Goal: Task Accomplishment & Management: Manage account settings

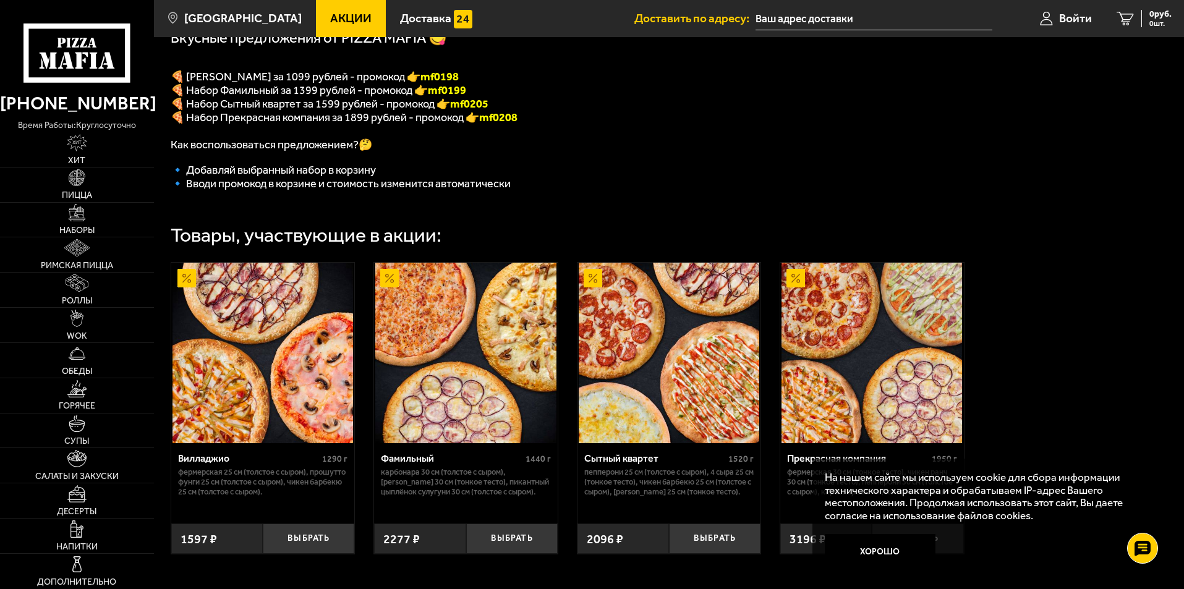
scroll to position [269, 0]
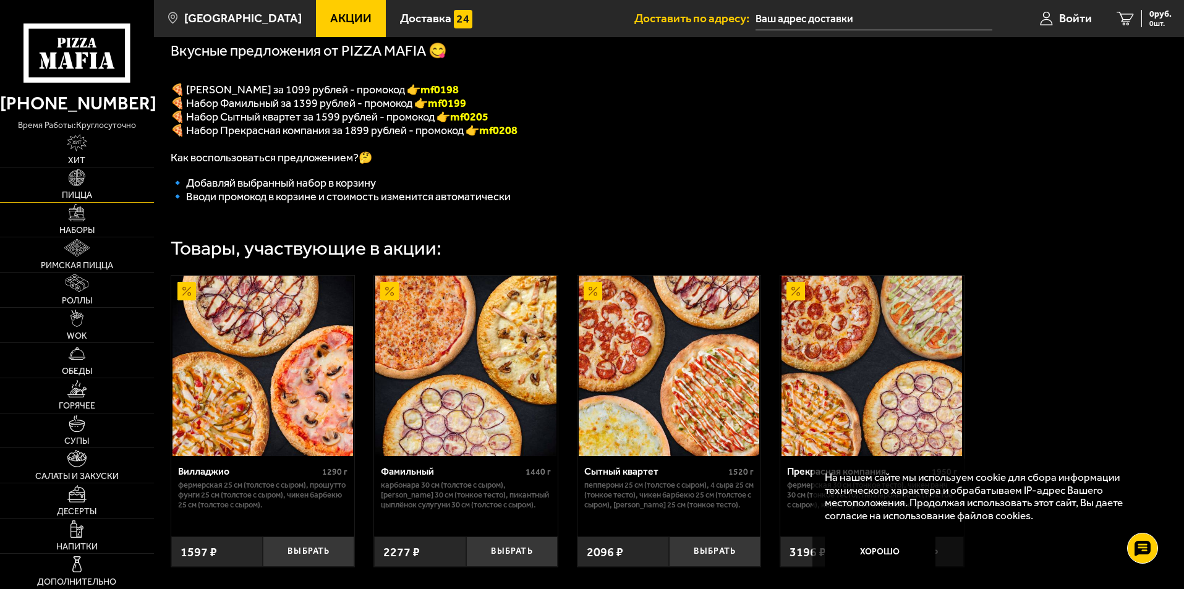
click at [72, 182] on img at bounding box center [77, 177] width 17 height 17
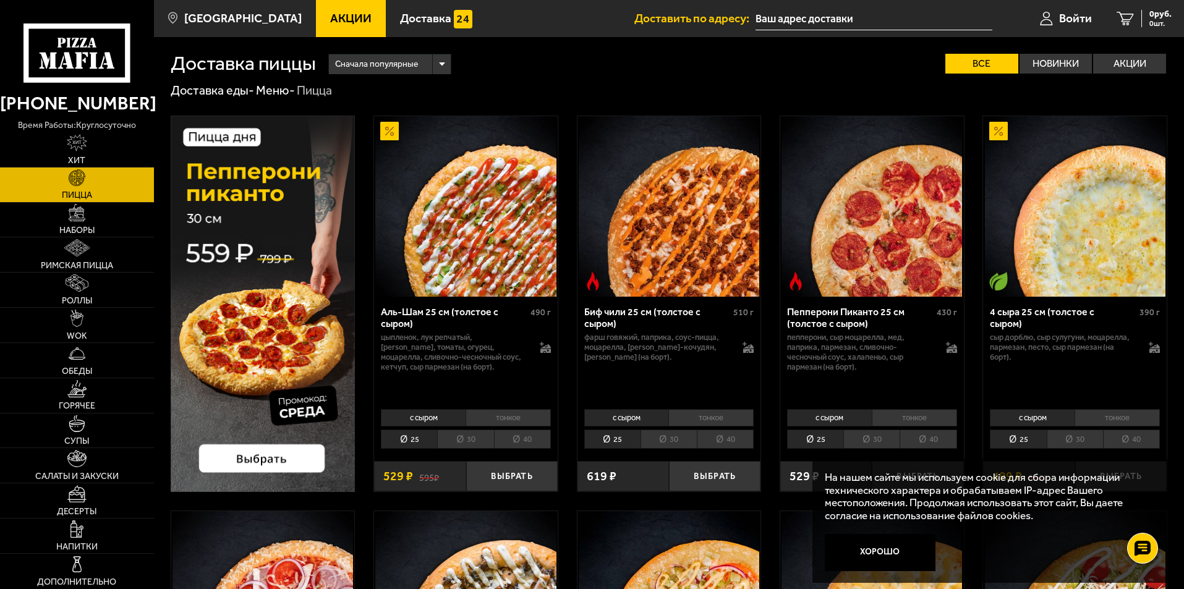
click at [472, 440] on li "30" at bounding box center [465, 439] width 56 height 19
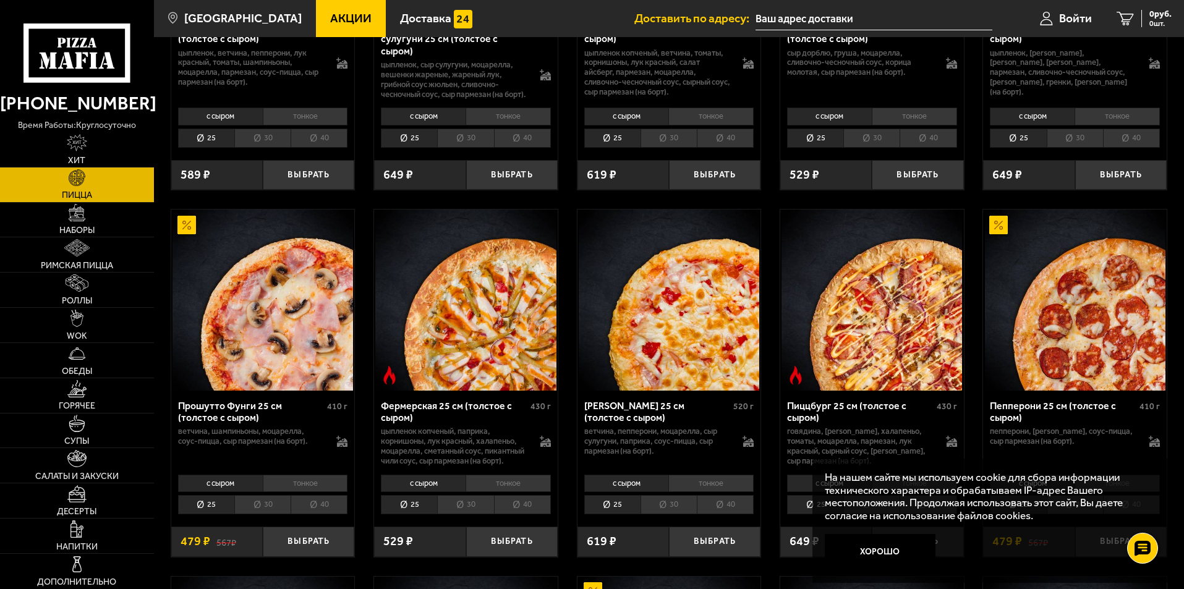
scroll to position [866, 0]
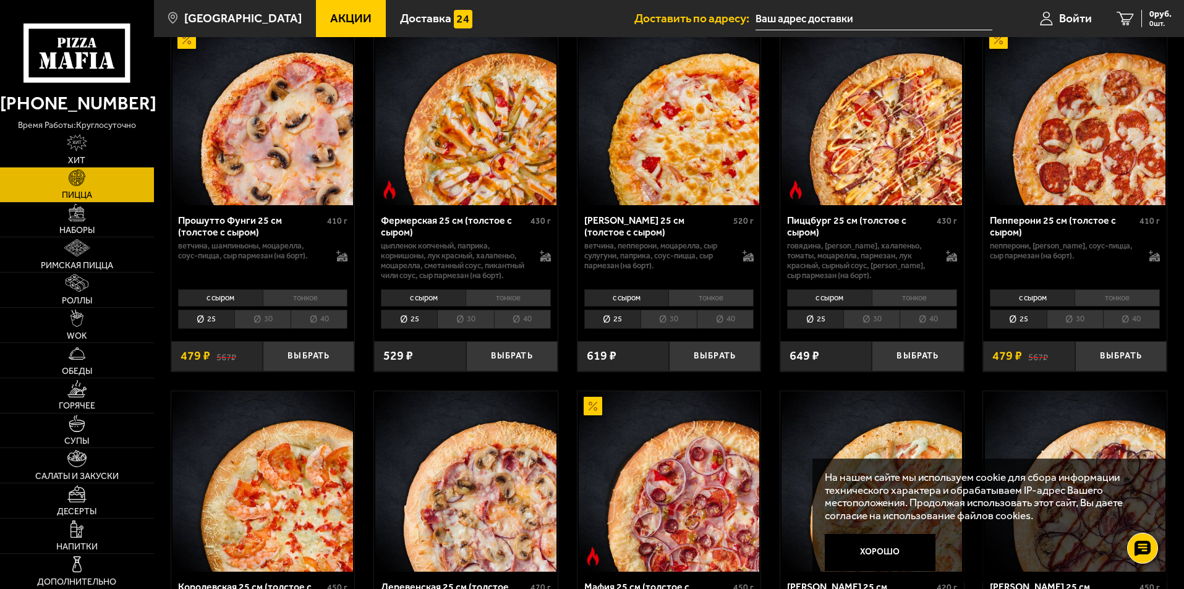
click at [463, 329] on li "30" at bounding box center [465, 319] width 56 height 19
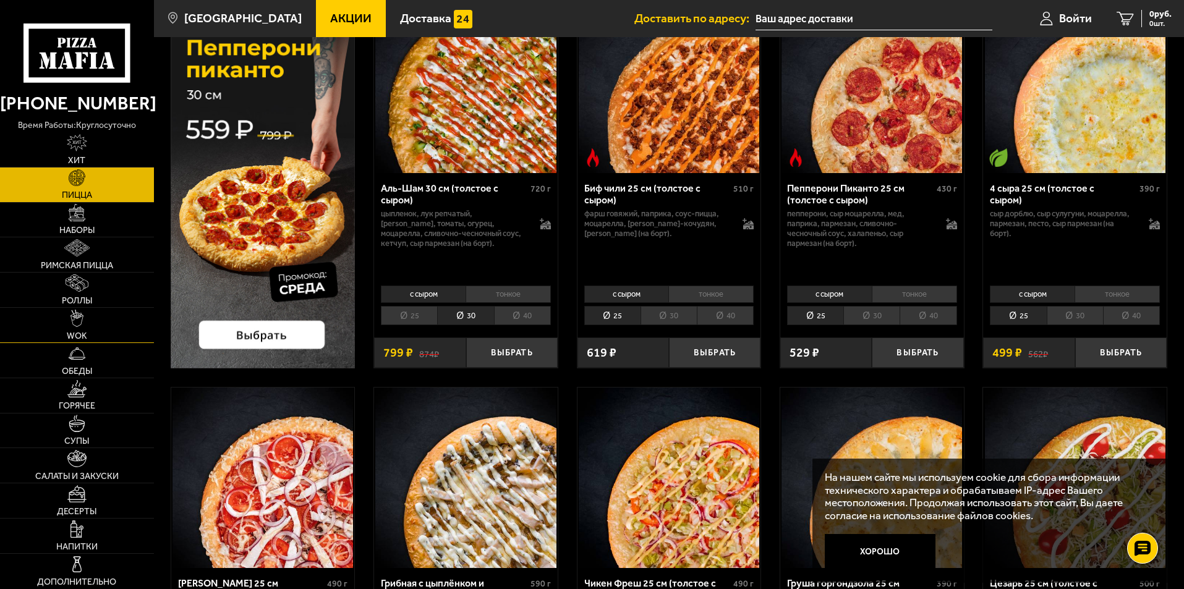
scroll to position [0, 0]
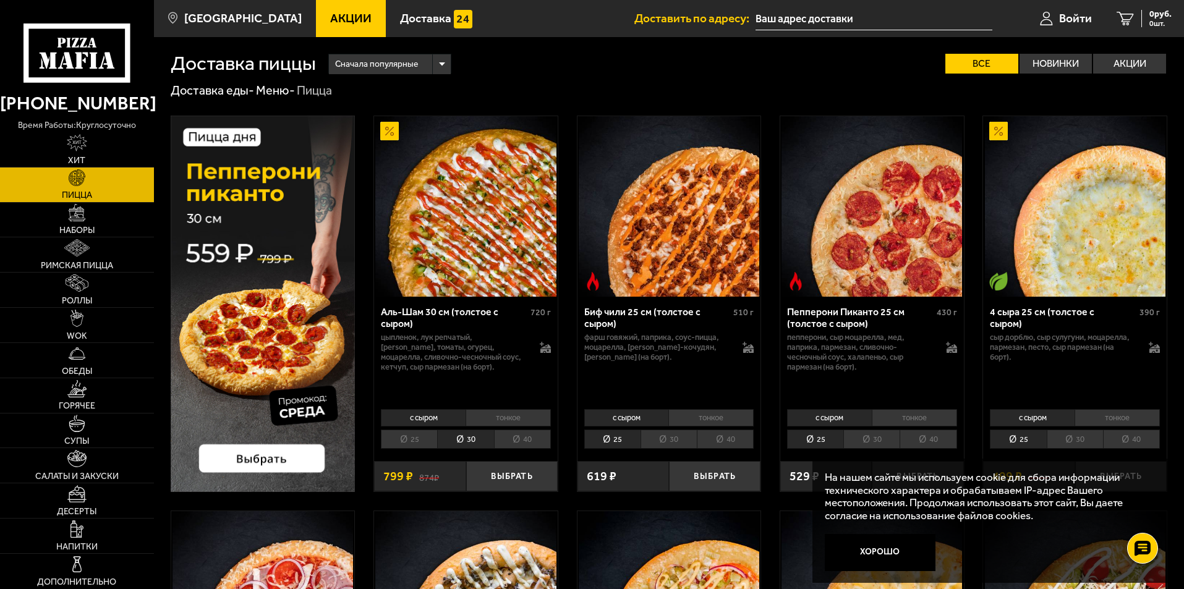
click at [330, 14] on span "Акции" at bounding box center [350, 18] width 41 height 12
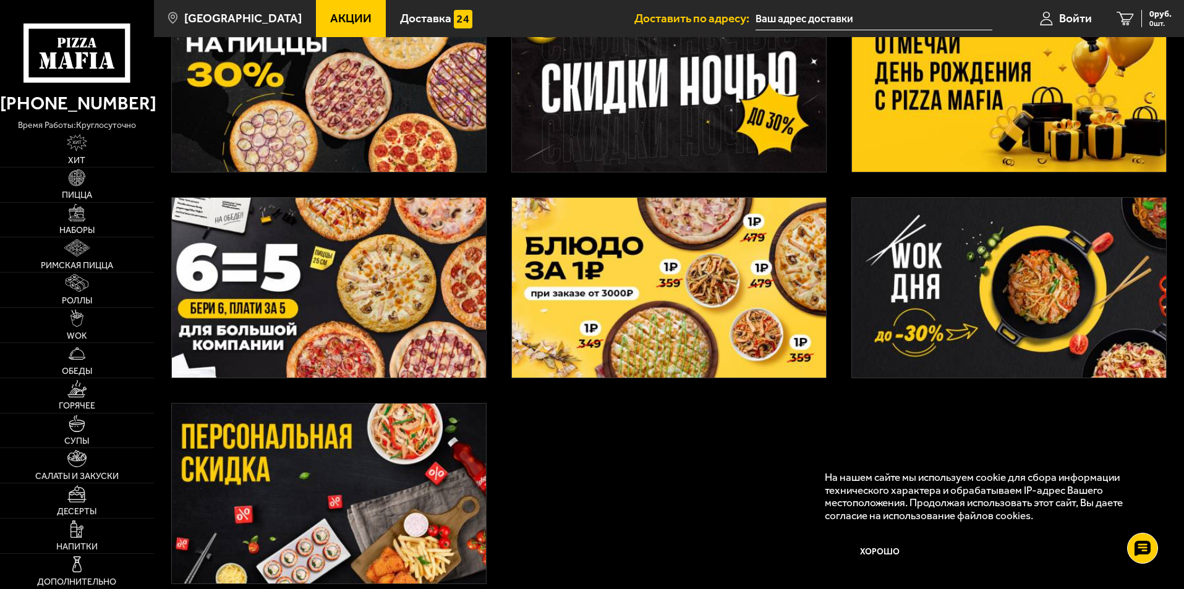
scroll to position [371, 0]
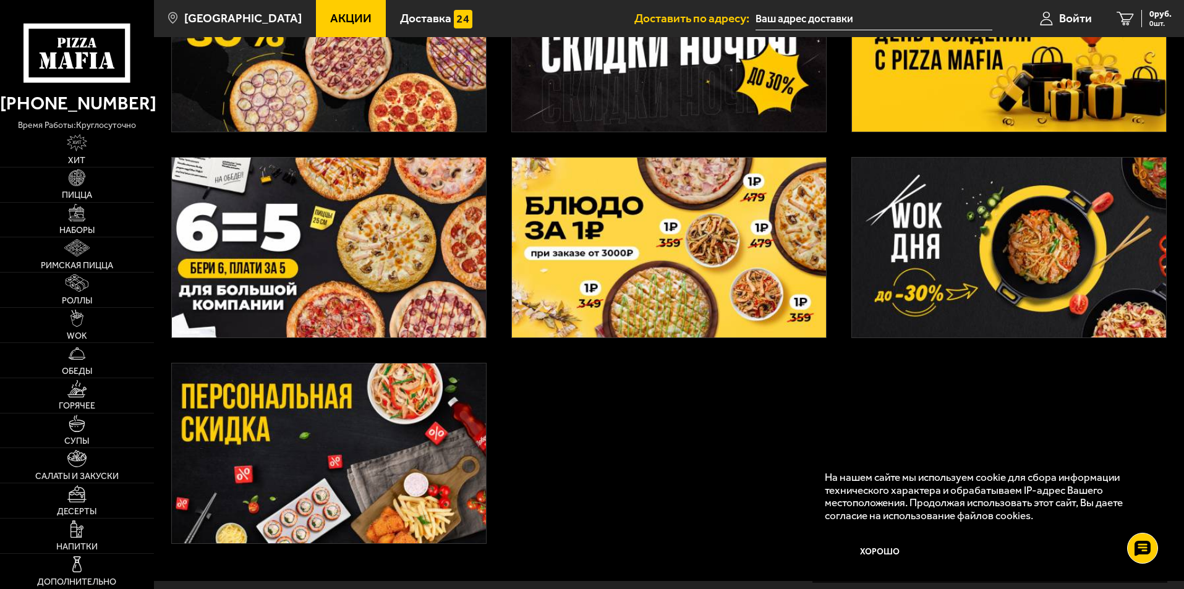
click at [321, 218] on img at bounding box center [329, 248] width 314 height 180
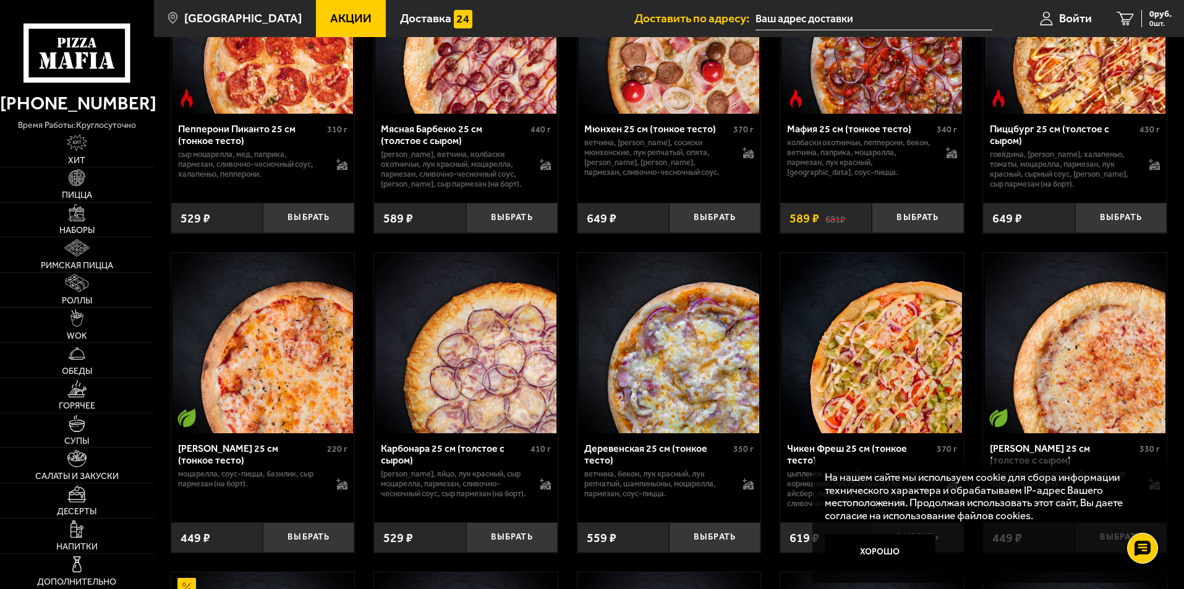
scroll to position [680, 0]
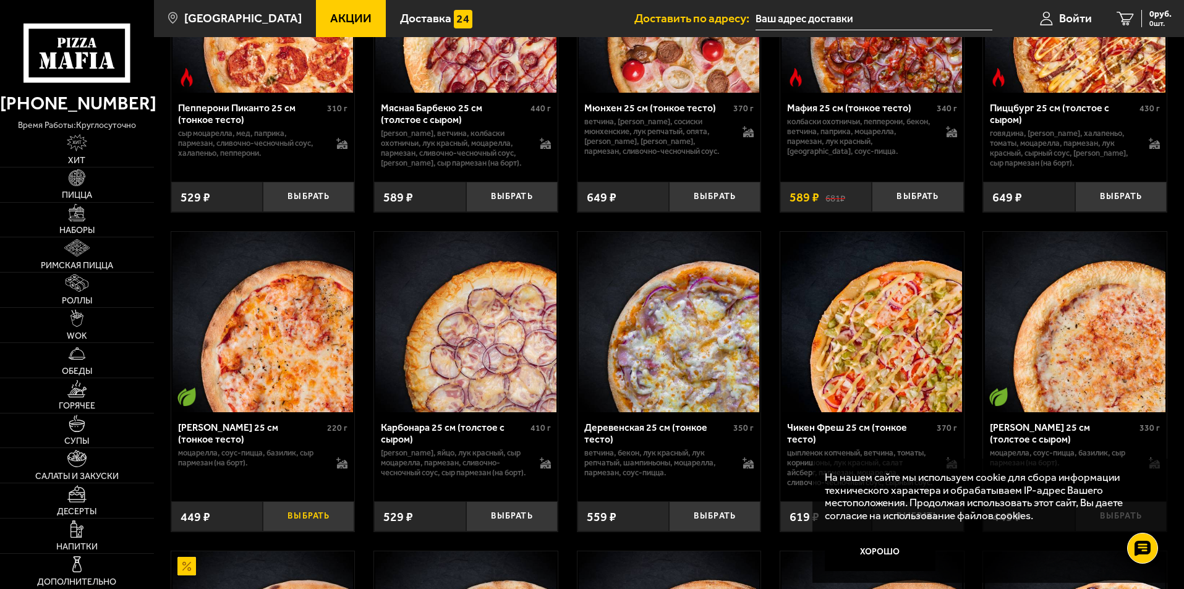
click at [316, 532] on button "Выбрать" at bounding box center [309, 517] width 92 height 30
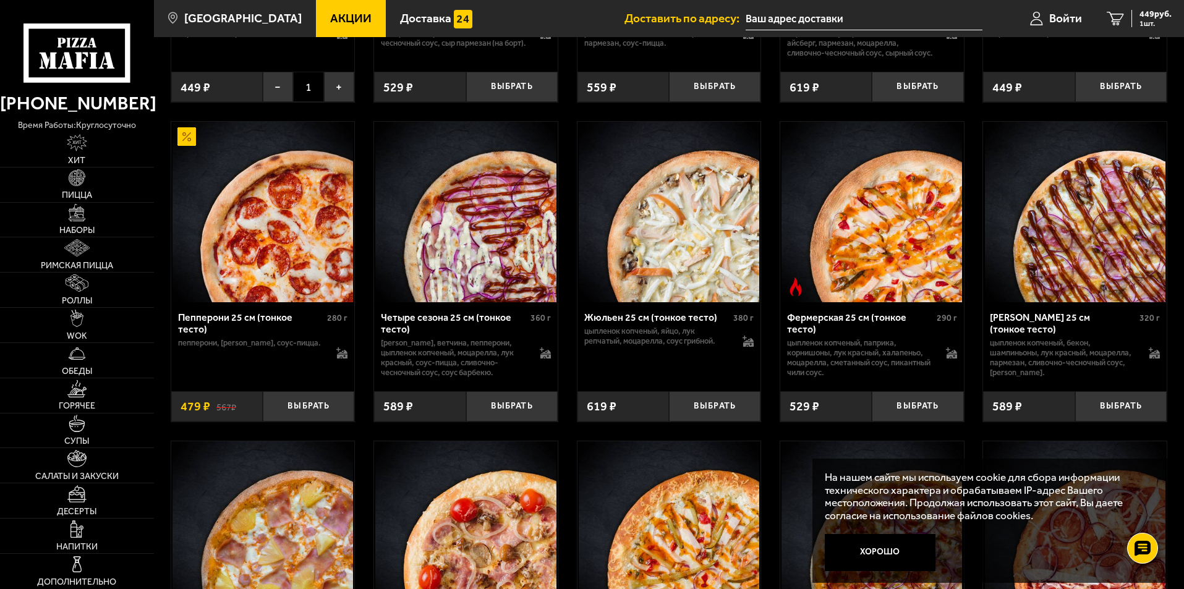
scroll to position [1237, 0]
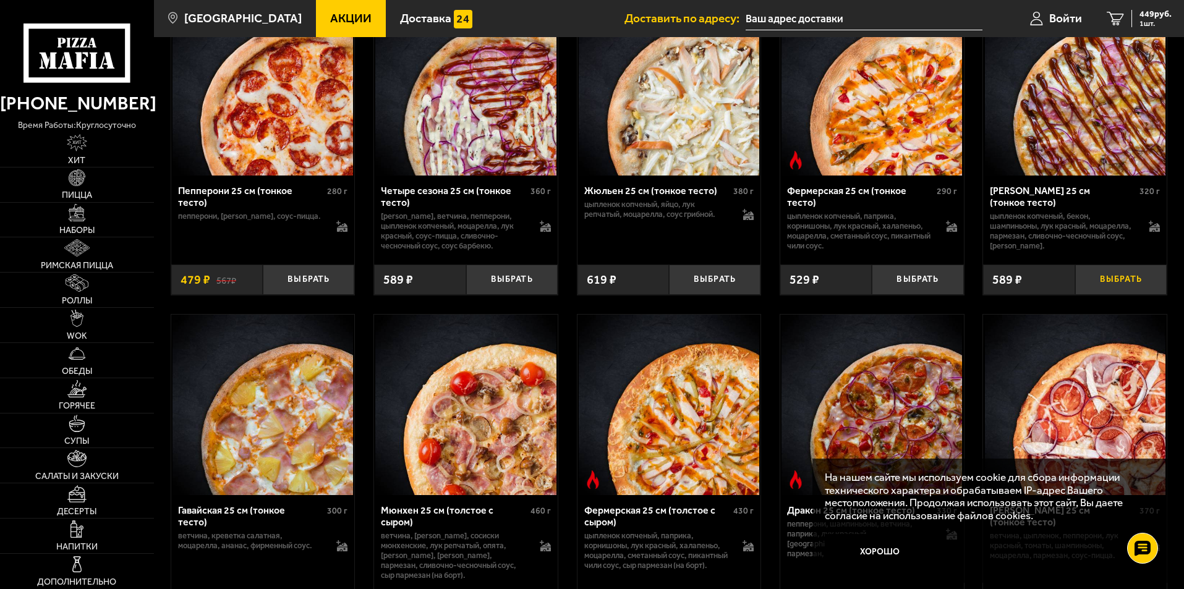
click at [1124, 295] on button "Выбрать" at bounding box center [1121, 280] width 92 height 30
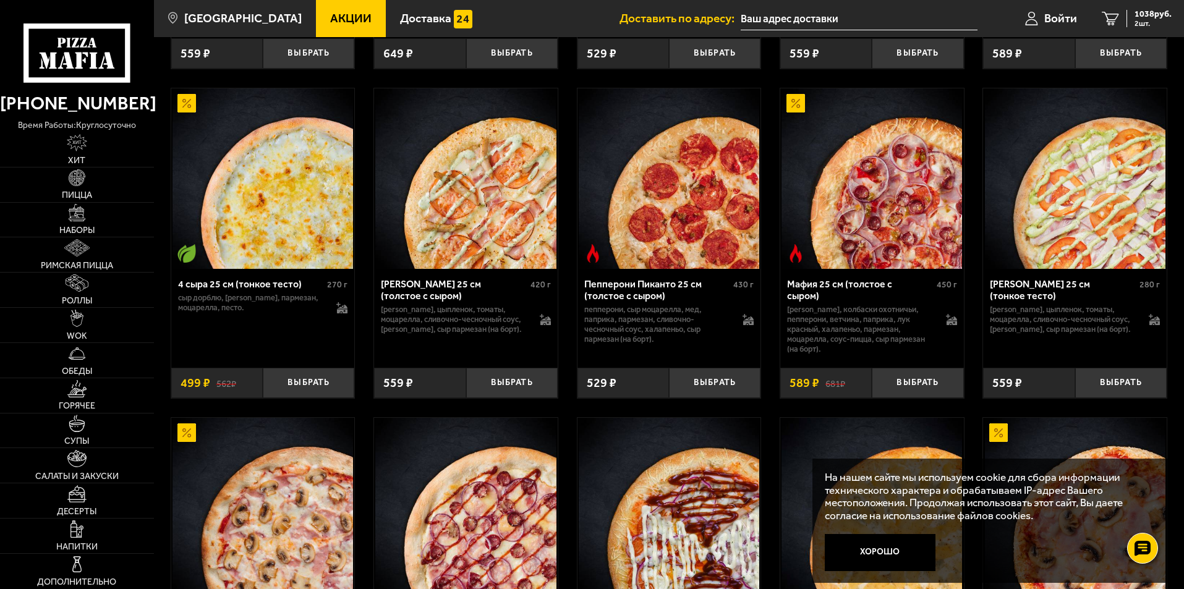
scroll to position [1793, 0]
click at [512, 396] on button "Выбрать" at bounding box center [512, 382] width 92 height 30
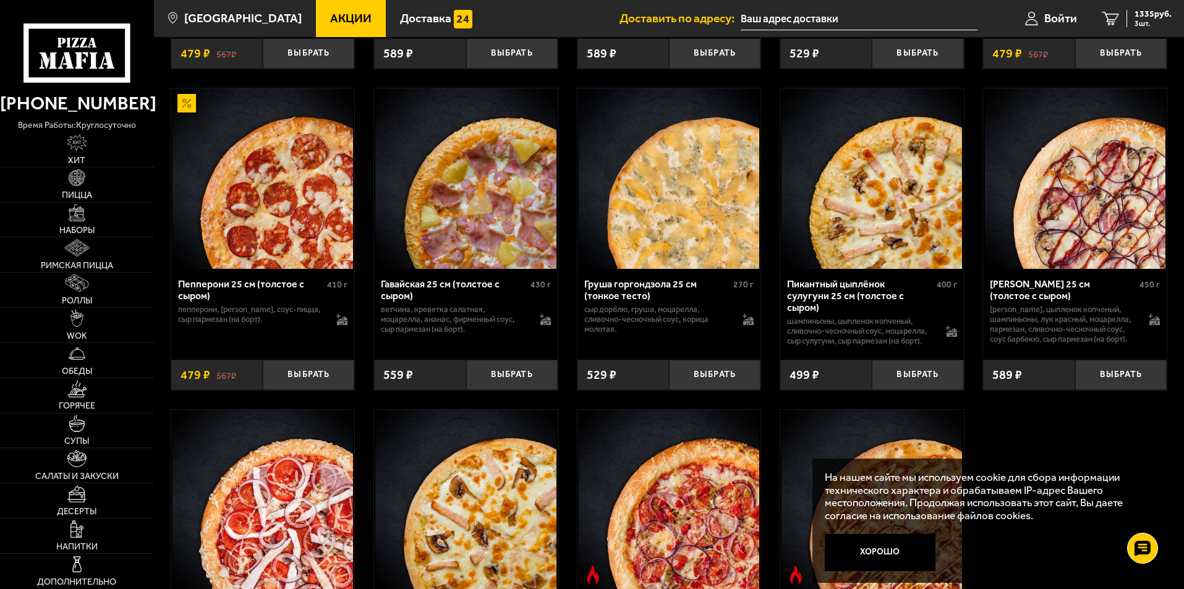
scroll to position [2474, 0]
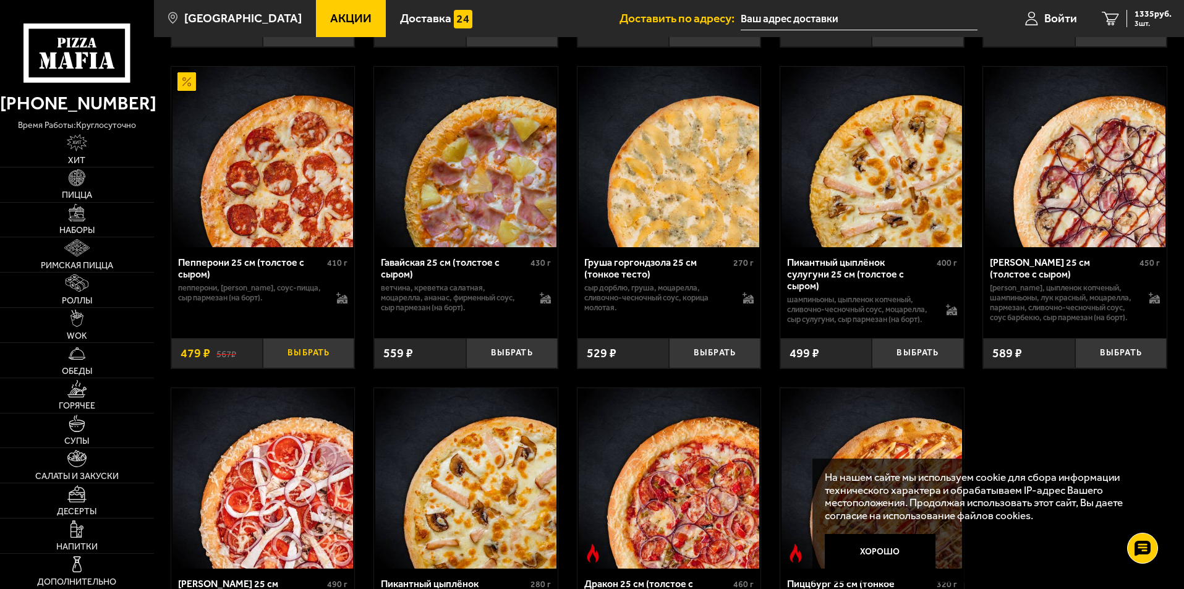
click at [325, 361] on button "Выбрать" at bounding box center [309, 353] width 92 height 30
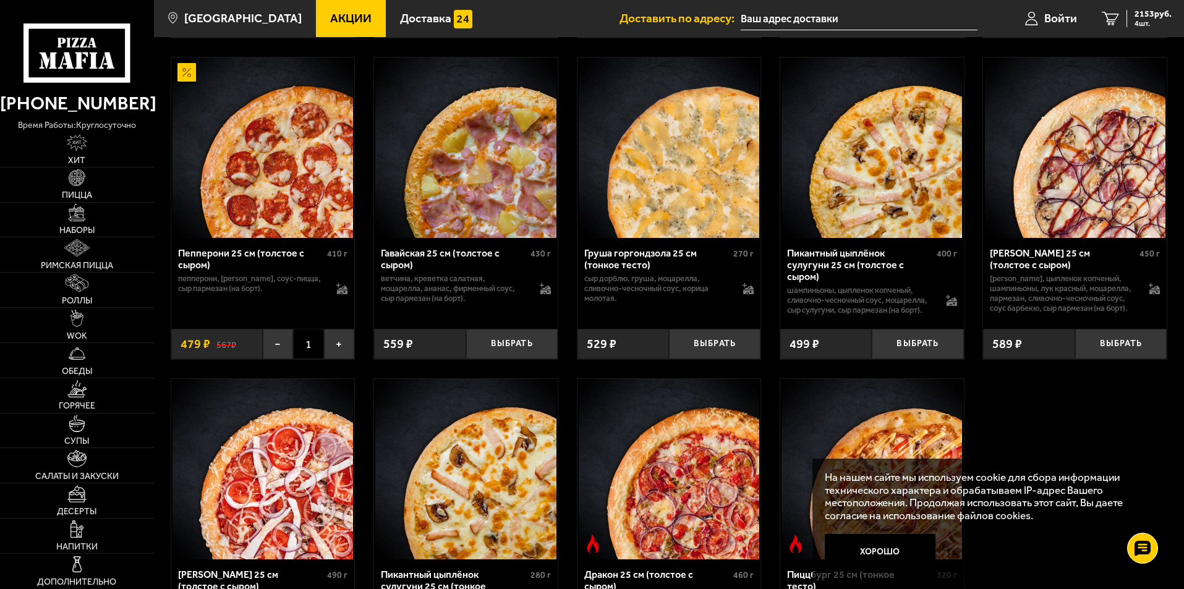
scroll to position [2720, 0]
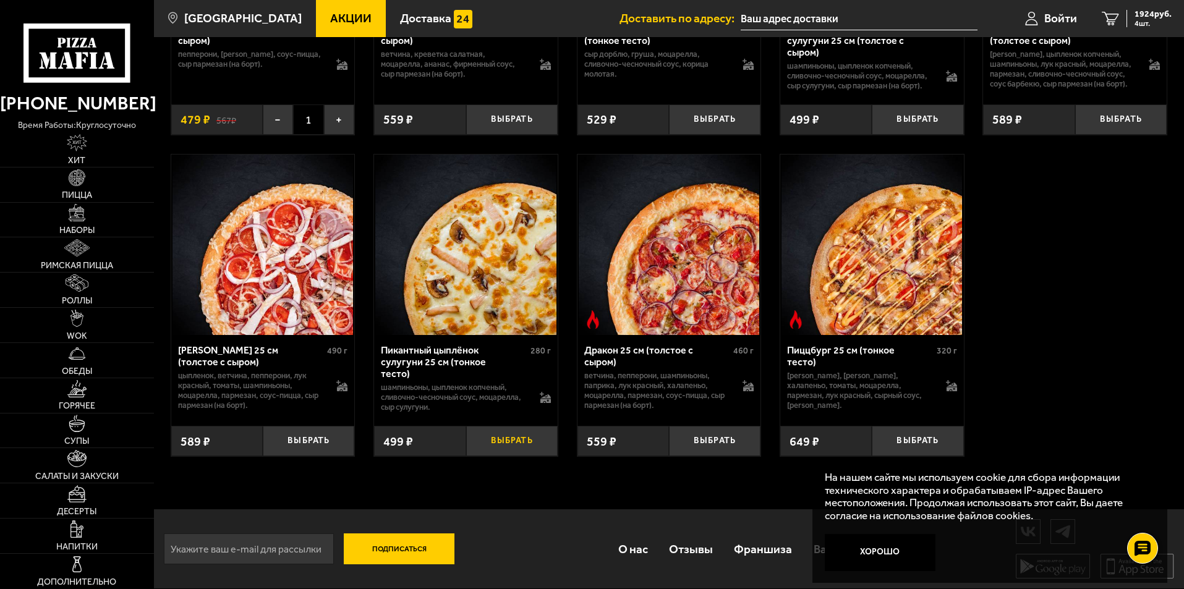
click at [521, 440] on button "Выбрать" at bounding box center [512, 441] width 92 height 30
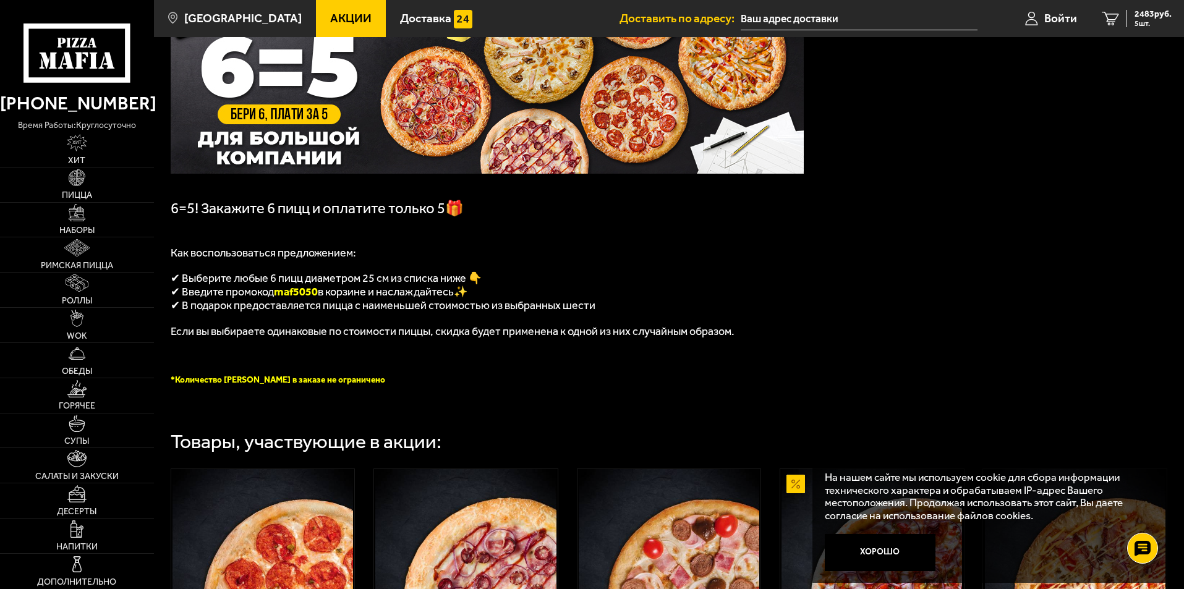
scroll to position [617, 0]
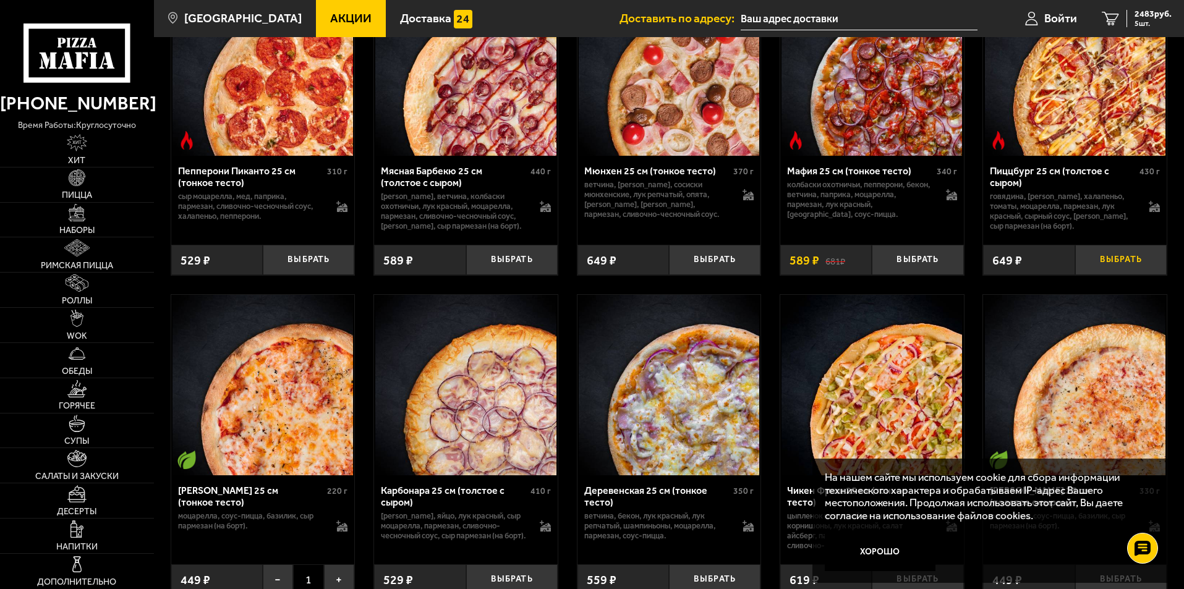
click at [1114, 266] on button "Выбрать" at bounding box center [1121, 260] width 92 height 30
click at [1153, 13] on span "2670 руб." at bounding box center [1153, 14] width 37 height 9
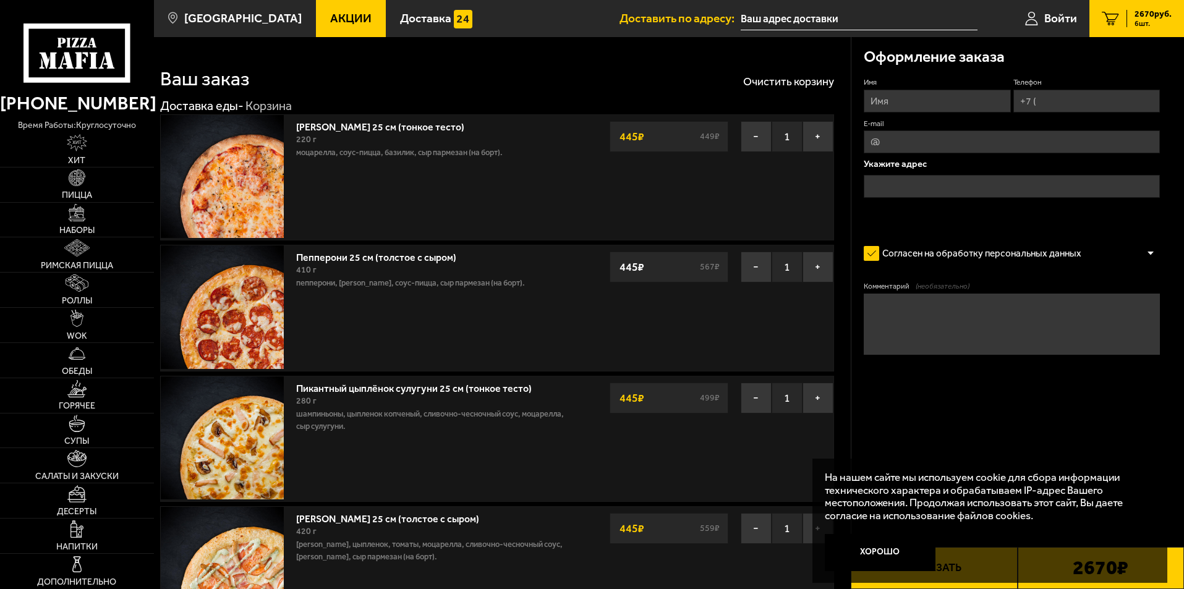
click at [783, 17] on input "text" at bounding box center [859, 18] width 237 height 23
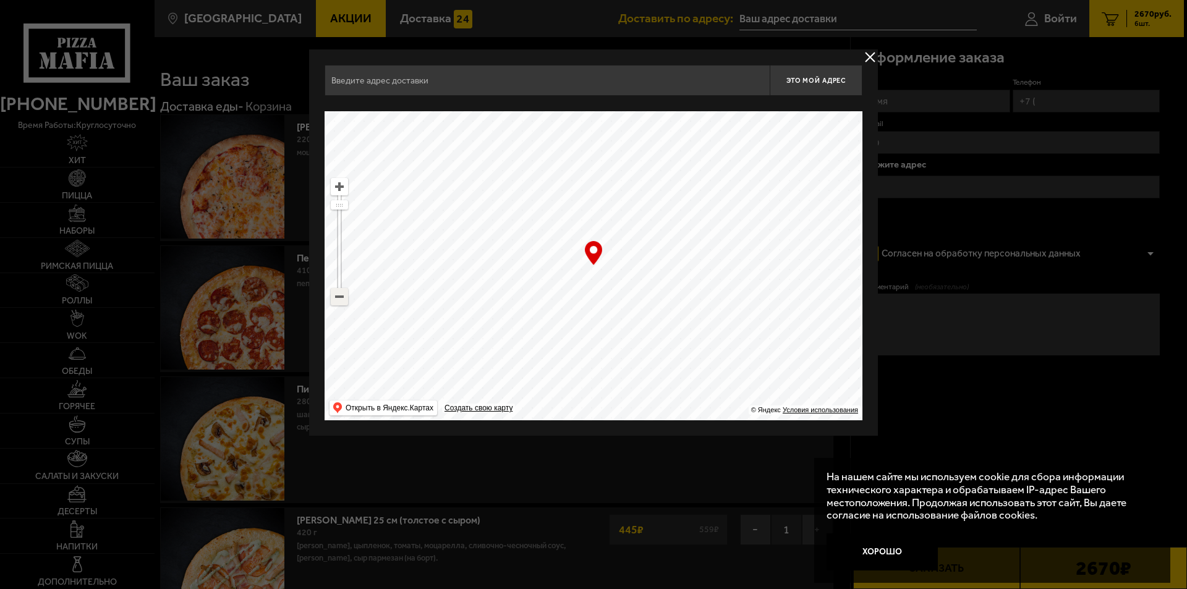
click at [339, 298] on ymaps at bounding box center [339, 297] width 16 height 16
drag, startPoint x: 690, startPoint y: 228, endPoint x: 370, endPoint y: 342, distance: 339.4
click at [459, 331] on ymaps at bounding box center [594, 265] width 538 height 309
drag, startPoint x: 707, startPoint y: 246, endPoint x: 391, endPoint y: 380, distance: 343.9
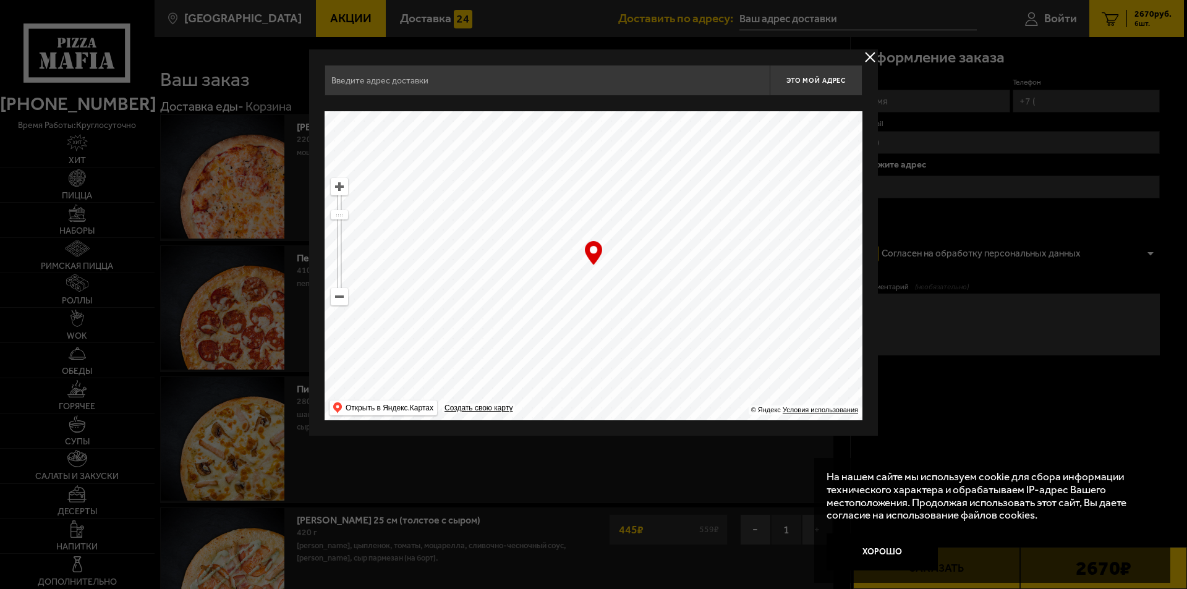
click at [391, 380] on ymaps at bounding box center [594, 265] width 538 height 309
drag, startPoint x: 480, startPoint y: 179, endPoint x: 707, endPoint y: 338, distance: 276.7
click at [707, 338] on ymaps at bounding box center [594, 265] width 538 height 309
type input "[STREET_ADDRESS]"
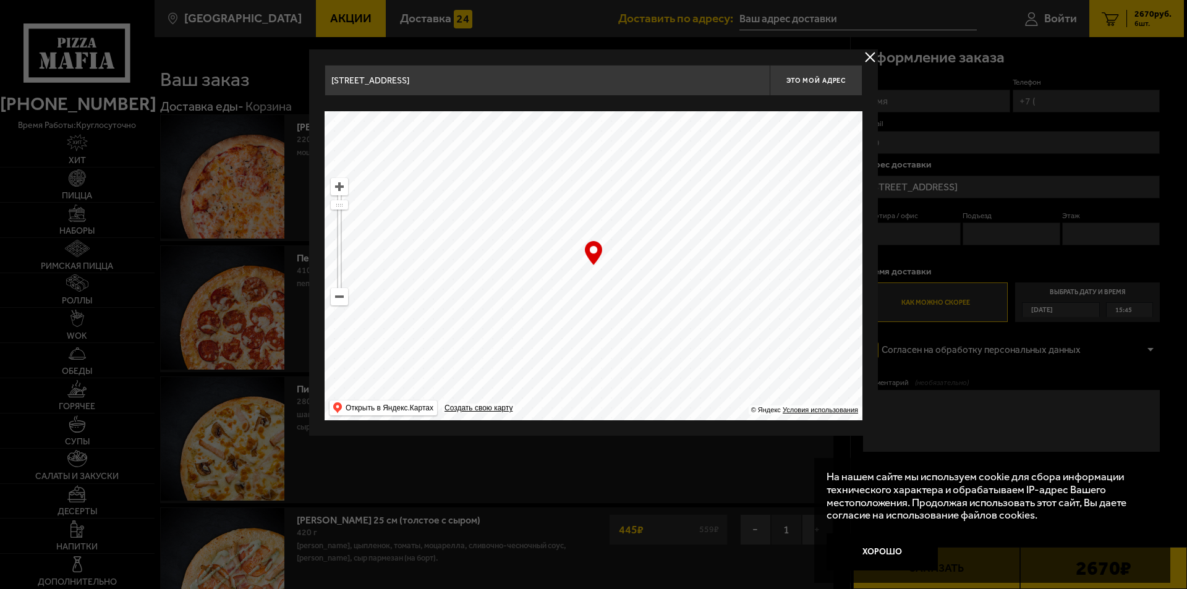
click at [592, 253] on div "… © Яндекс Условия использования Открыть в Яндекс.Картах Создать свою карту" at bounding box center [594, 265] width 538 height 309
click at [819, 81] on span "Это мой адрес" at bounding box center [816, 81] width 59 height 8
type input "[STREET_ADDRESS]"
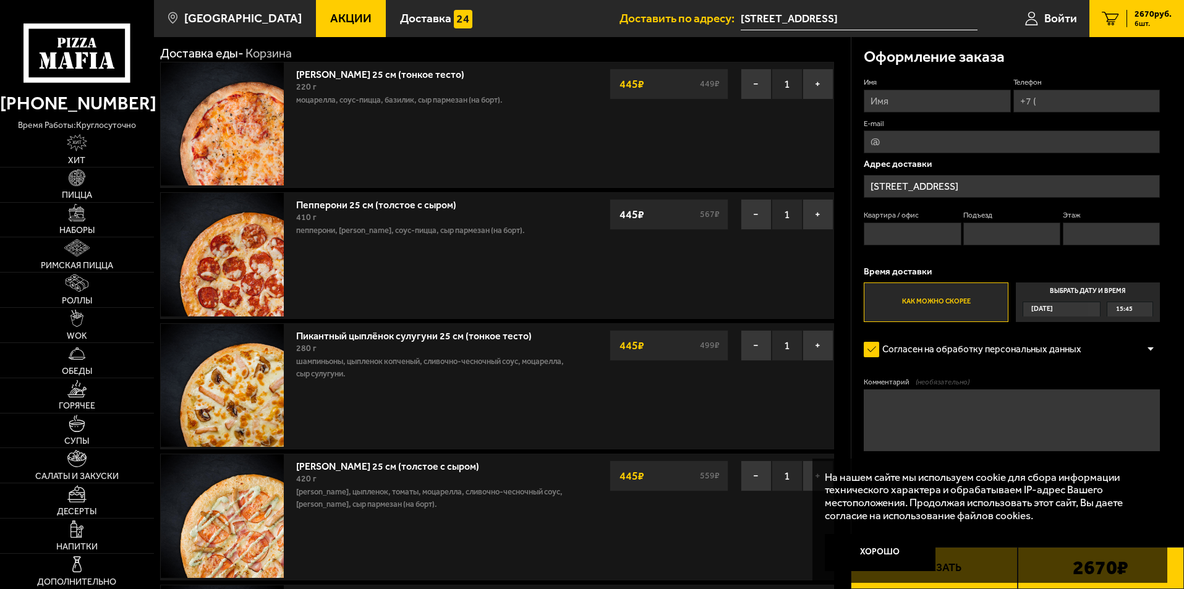
scroll to position [124, 0]
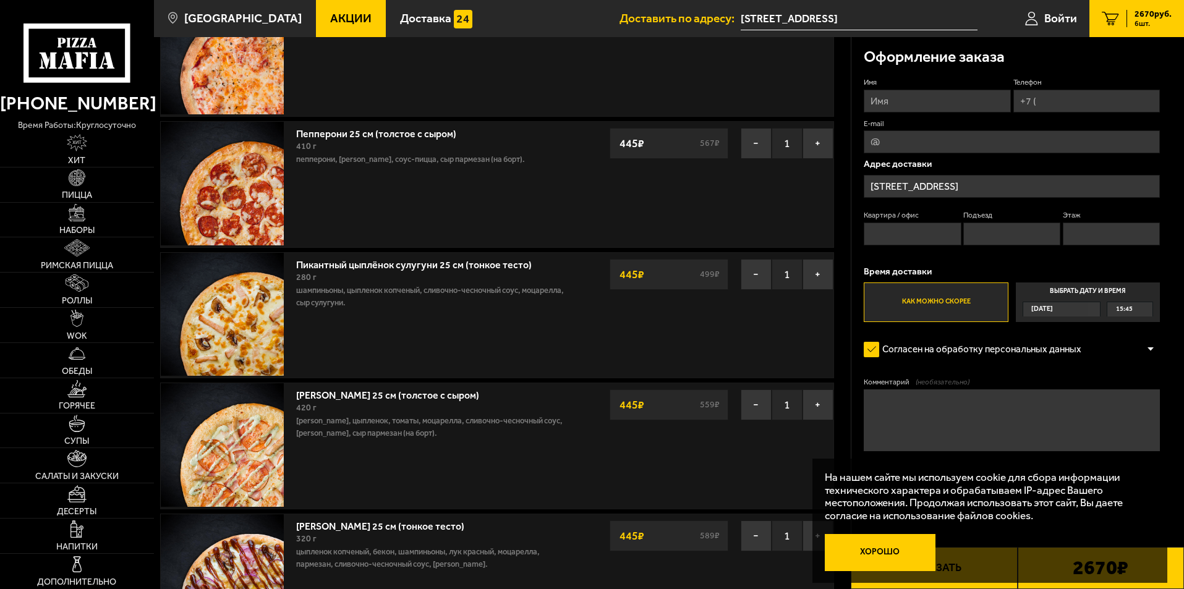
click at [898, 559] on button "Хорошо" at bounding box center [880, 552] width 111 height 37
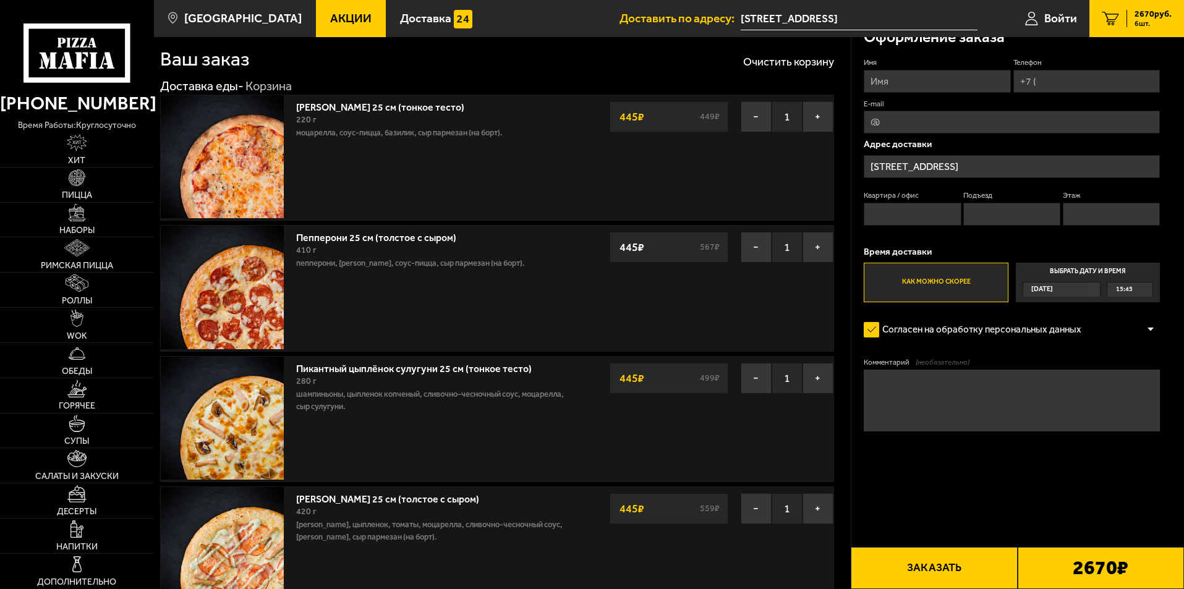
scroll to position [0, 0]
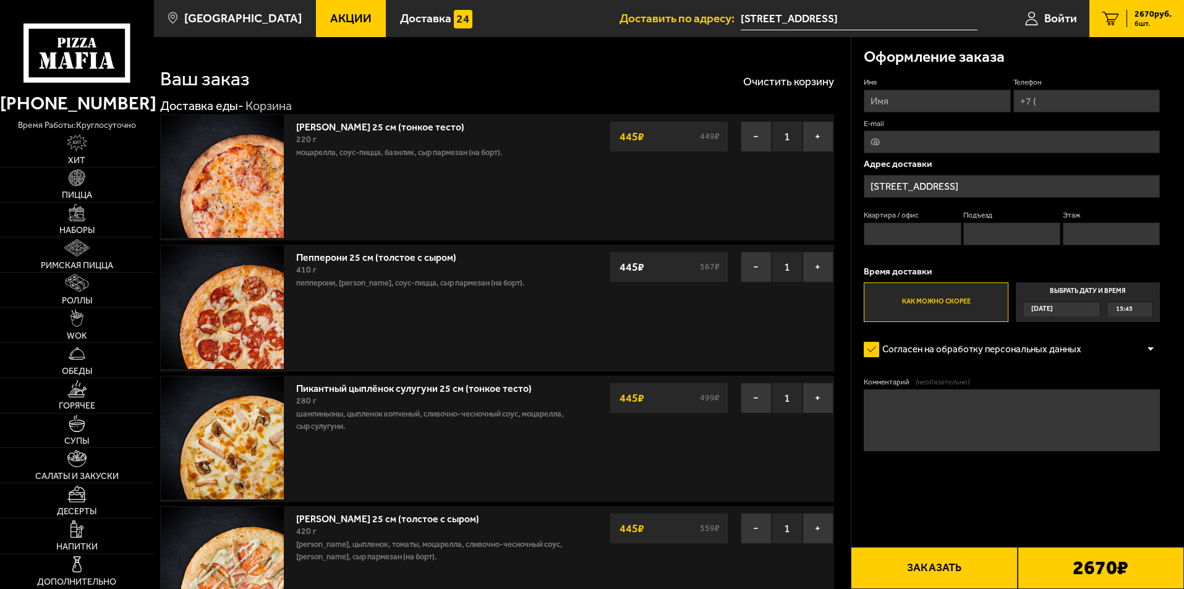
click at [1101, 293] on label "Выбрать дату и время [DATE] 15:45" at bounding box center [1088, 303] width 144 height 40
click at [0, 0] on input "Выбрать дату и время [DATE] 15:45" at bounding box center [0, 0] width 0 height 0
click at [1088, 310] on div "[DATE]" at bounding box center [1055, 309] width 65 height 14
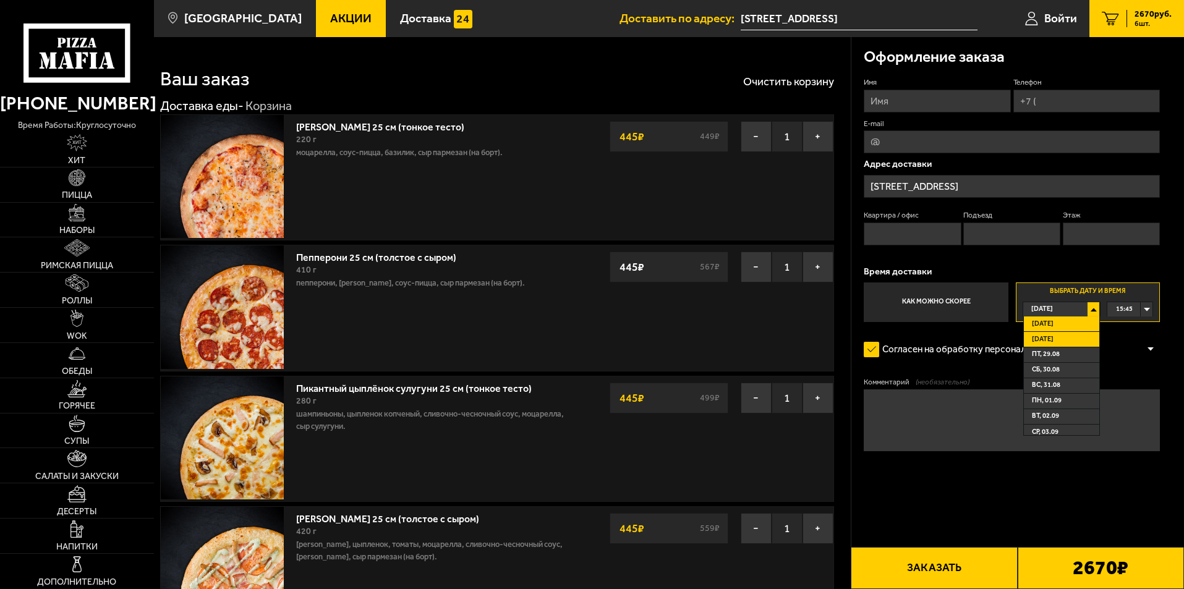
click at [1069, 339] on li "[DATE]" at bounding box center [1061, 339] width 75 height 15
click at [1146, 309] on div "00:00" at bounding box center [1130, 309] width 45 height 14
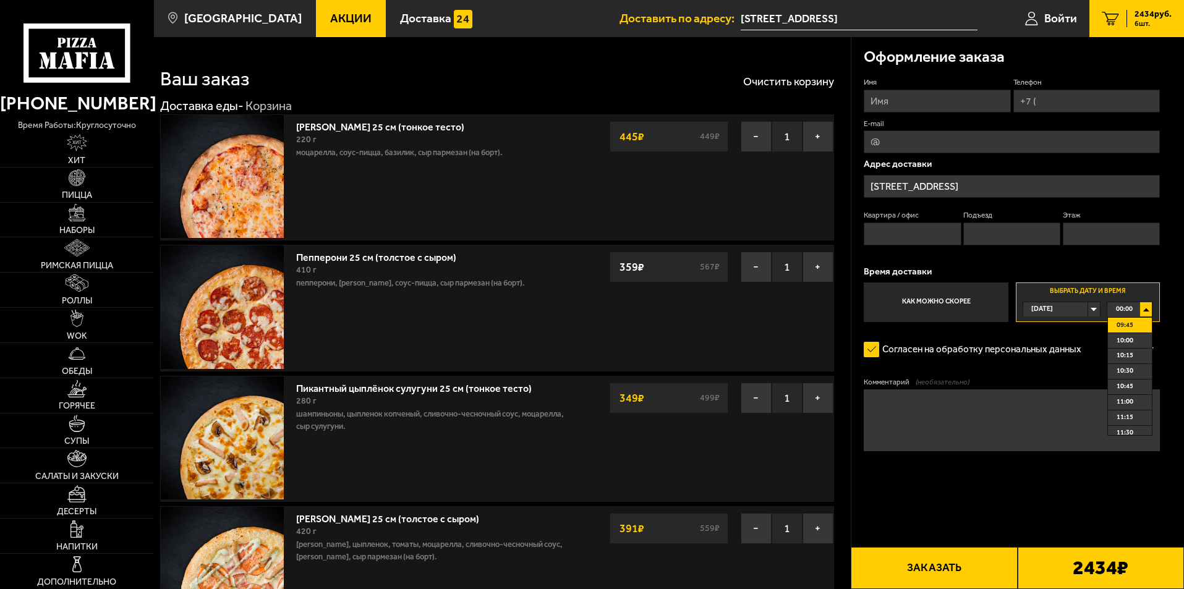
scroll to position [618, 0]
click at [1131, 387] on span "11:00" at bounding box center [1125, 384] width 17 height 14
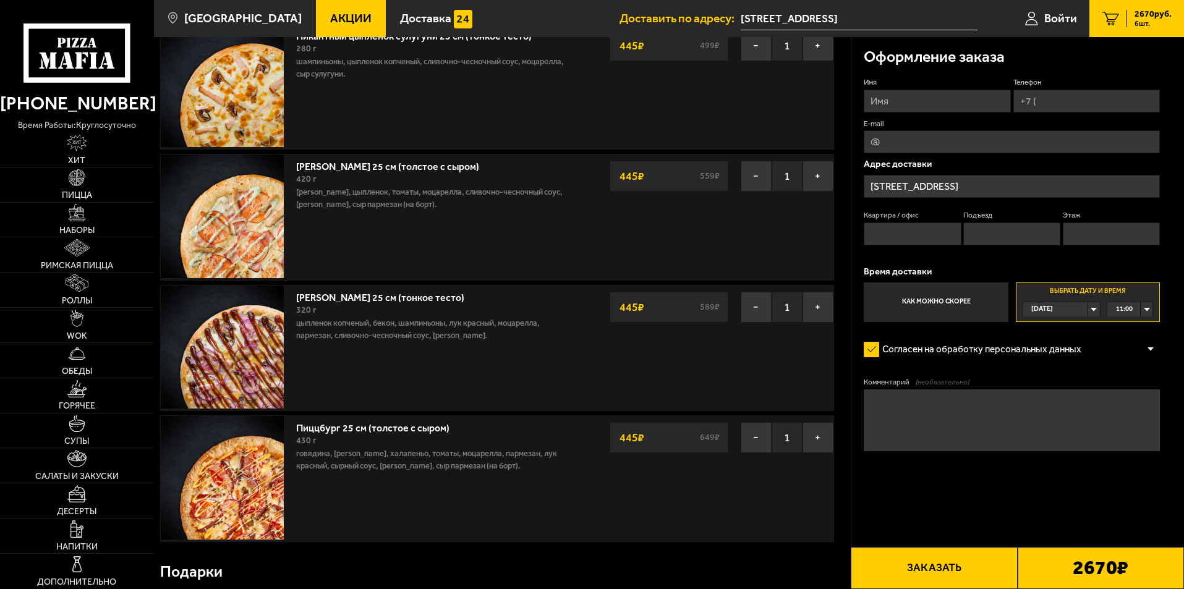
scroll to position [0, 0]
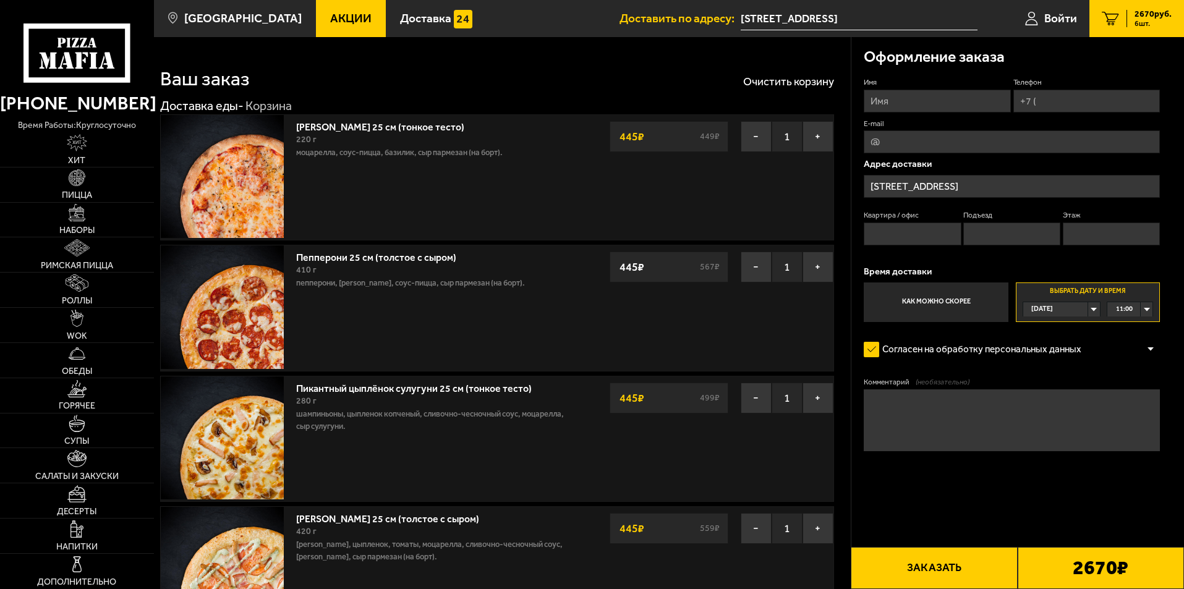
click at [330, 23] on span "Акции" at bounding box center [350, 18] width 41 height 12
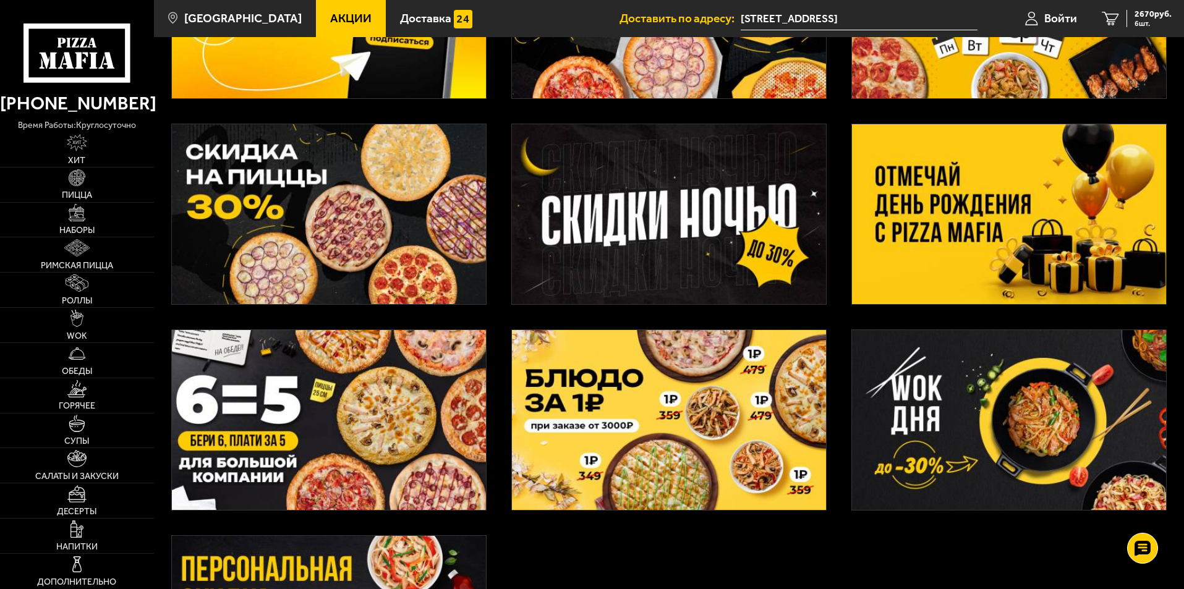
scroll to position [198, 0]
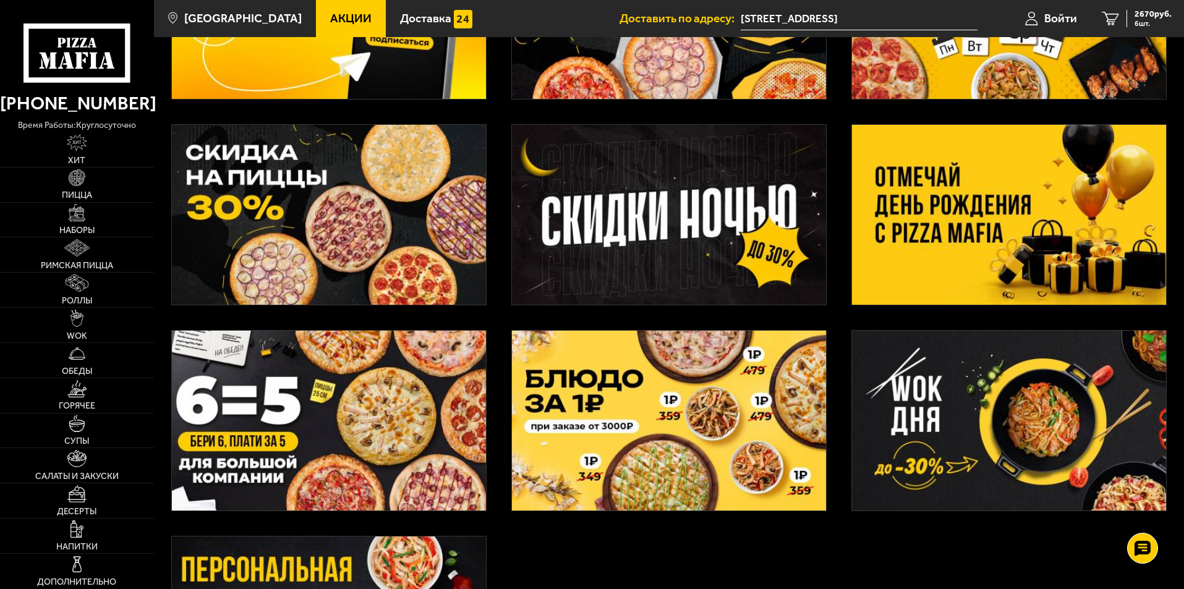
click at [315, 230] on img at bounding box center [329, 215] width 314 height 180
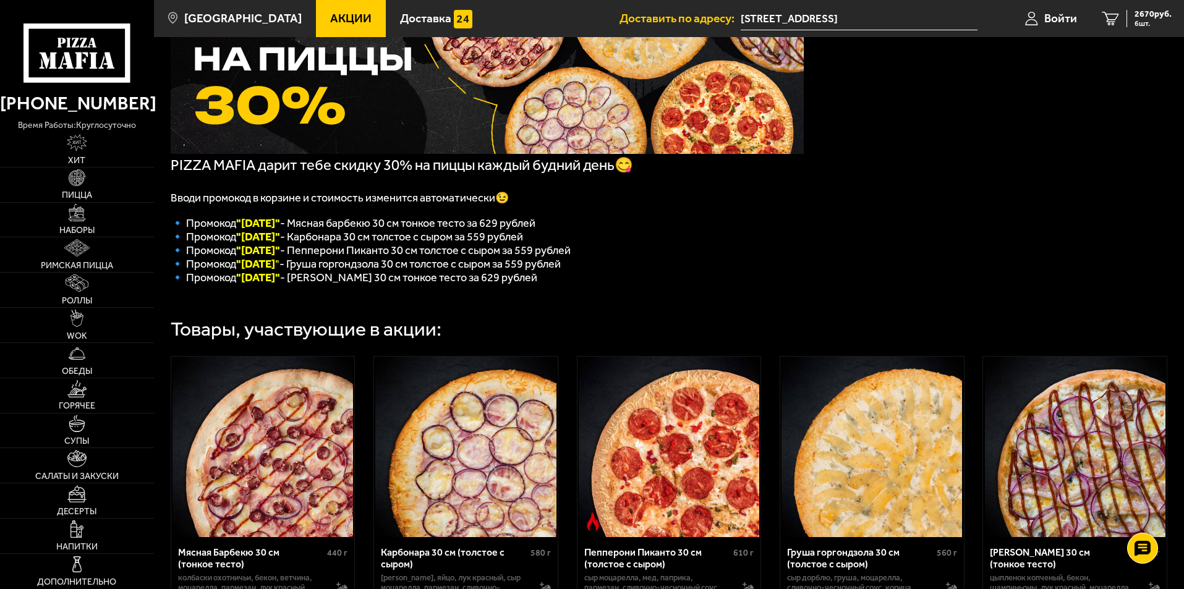
scroll to position [354, 0]
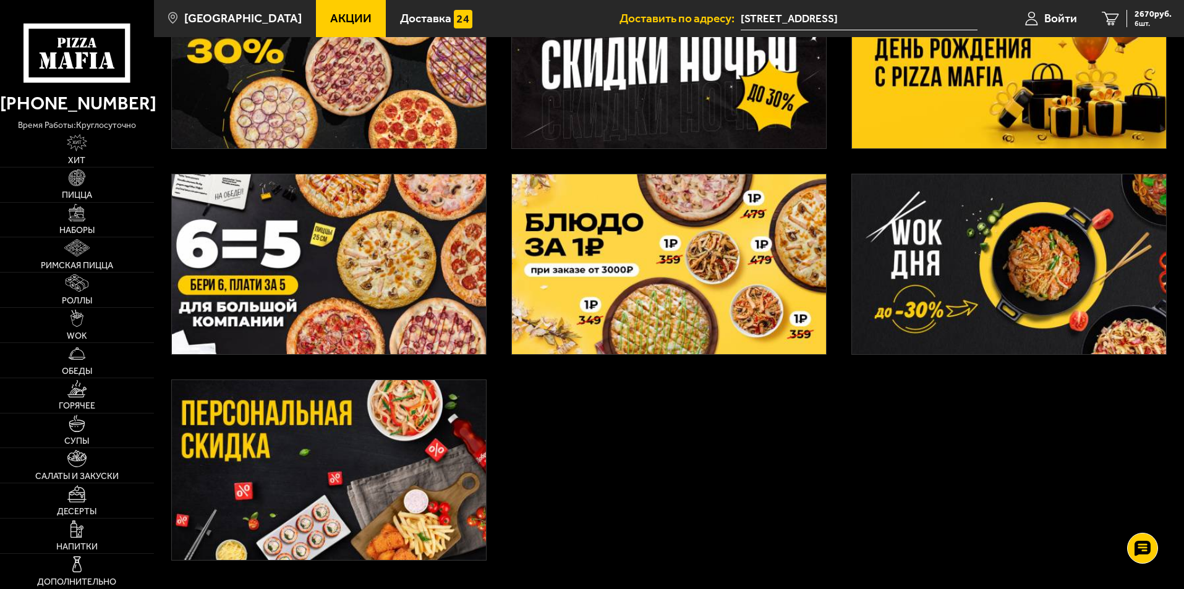
scroll to position [198, 0]
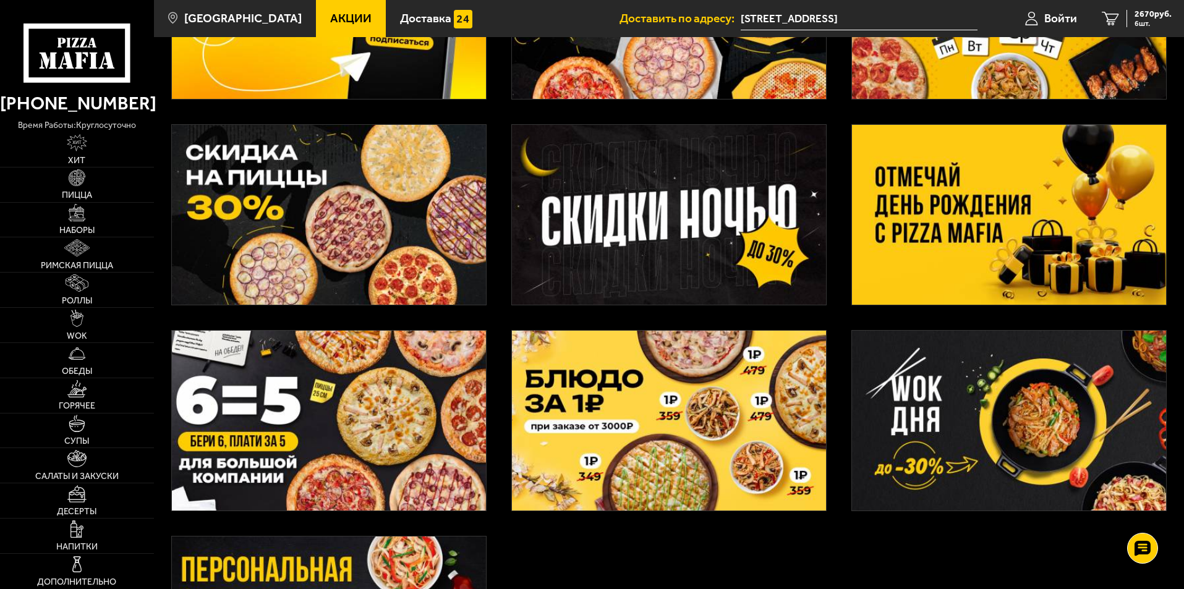
click at [997, 181] on img at bounding box center [1009, 215] width 314 height 180
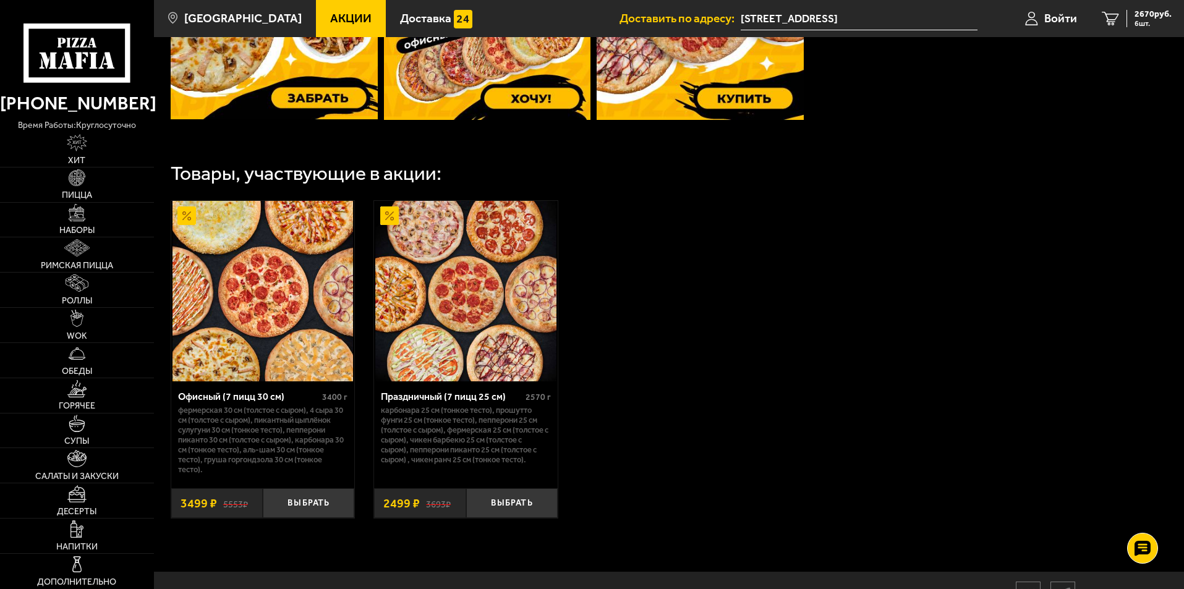
scroll to position [618, 0]
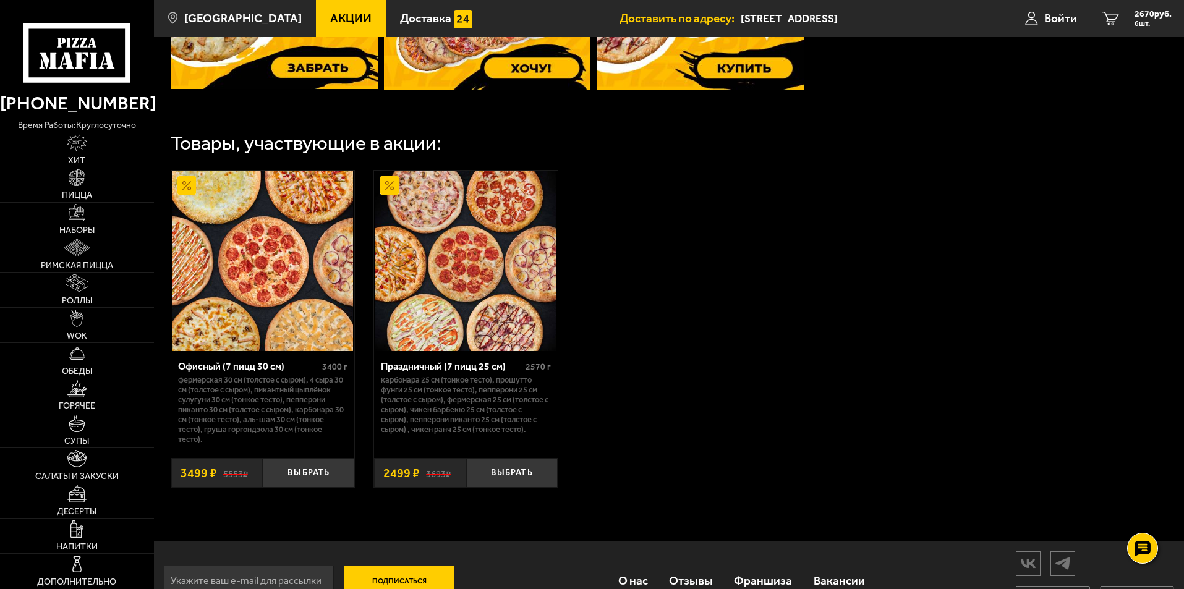
click at [242, 260] on img at bounding box center [263, 261] width 181 height 181
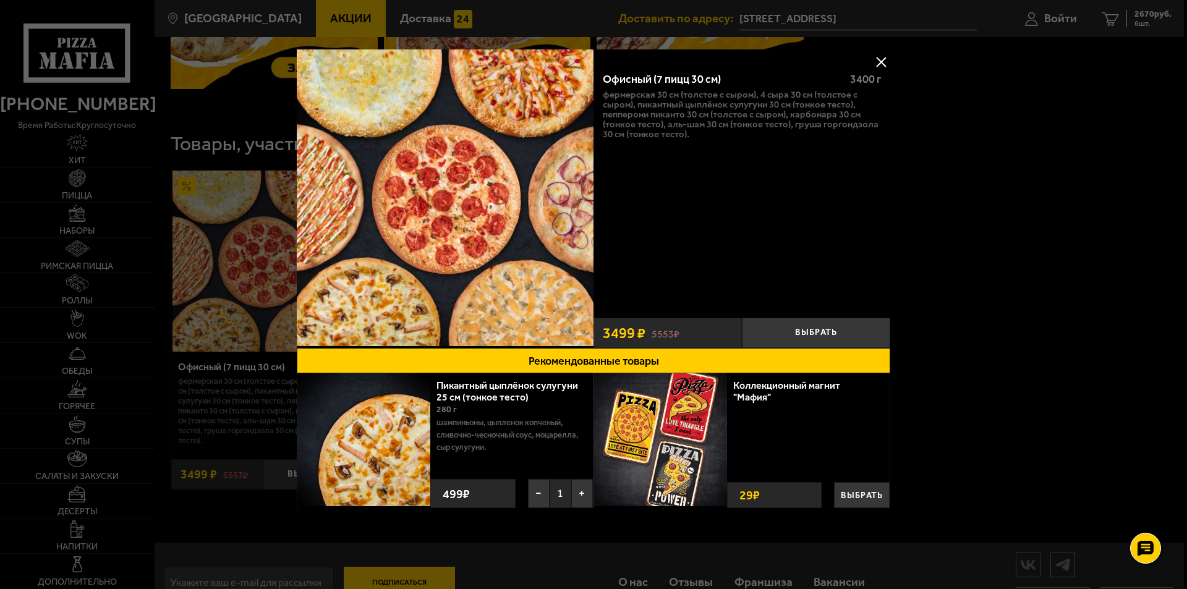
click at [884, 60] on button at bounding box center [881, 62] width 19 height 19
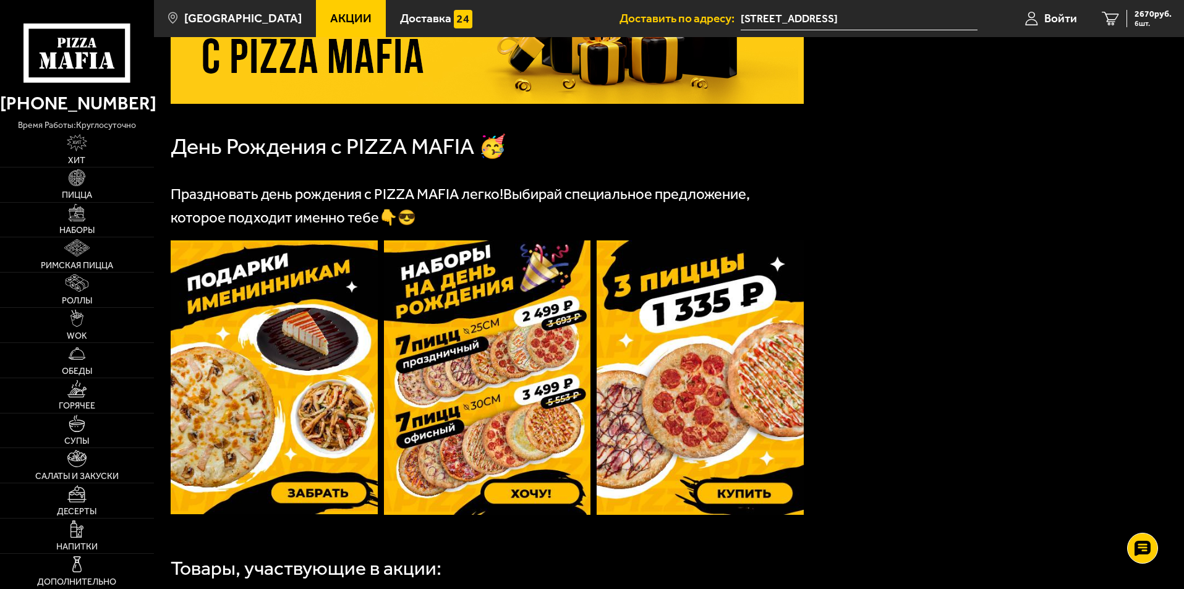
scroll to position [247, 0]
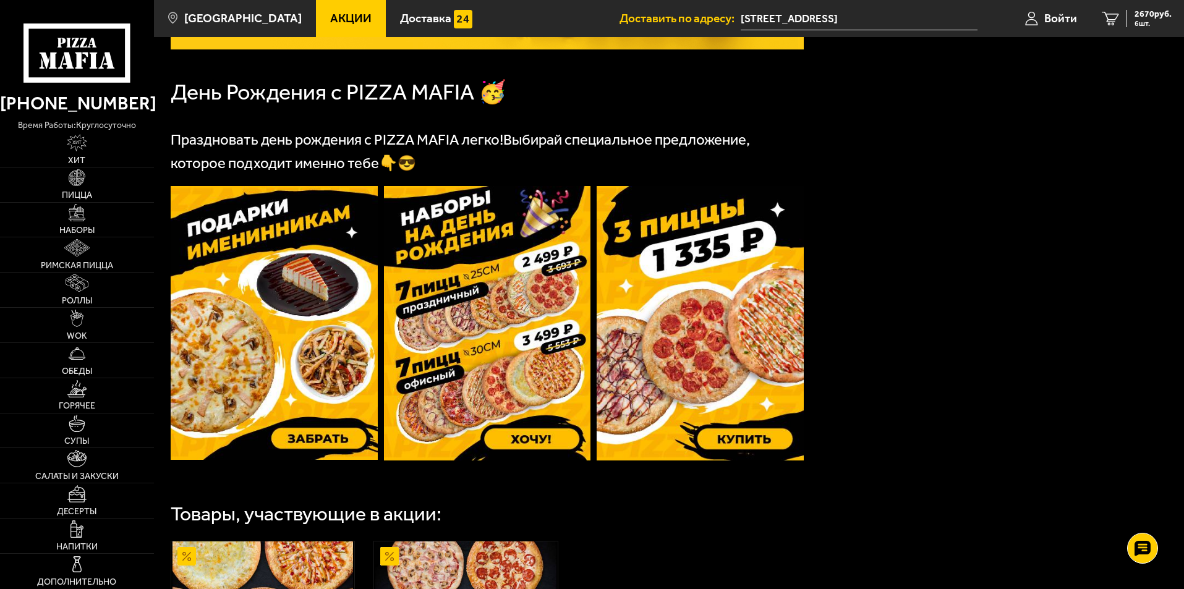
click at [461, 340] on img at bounding box center [487, 323] width 207 height 275
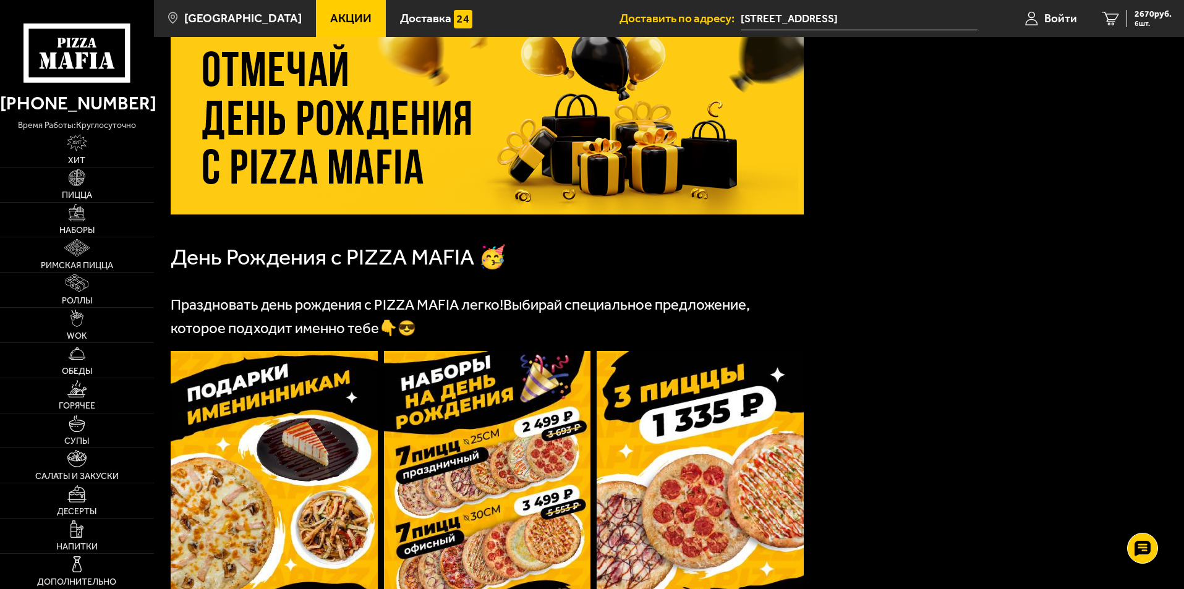
scroll to position [0, 0]
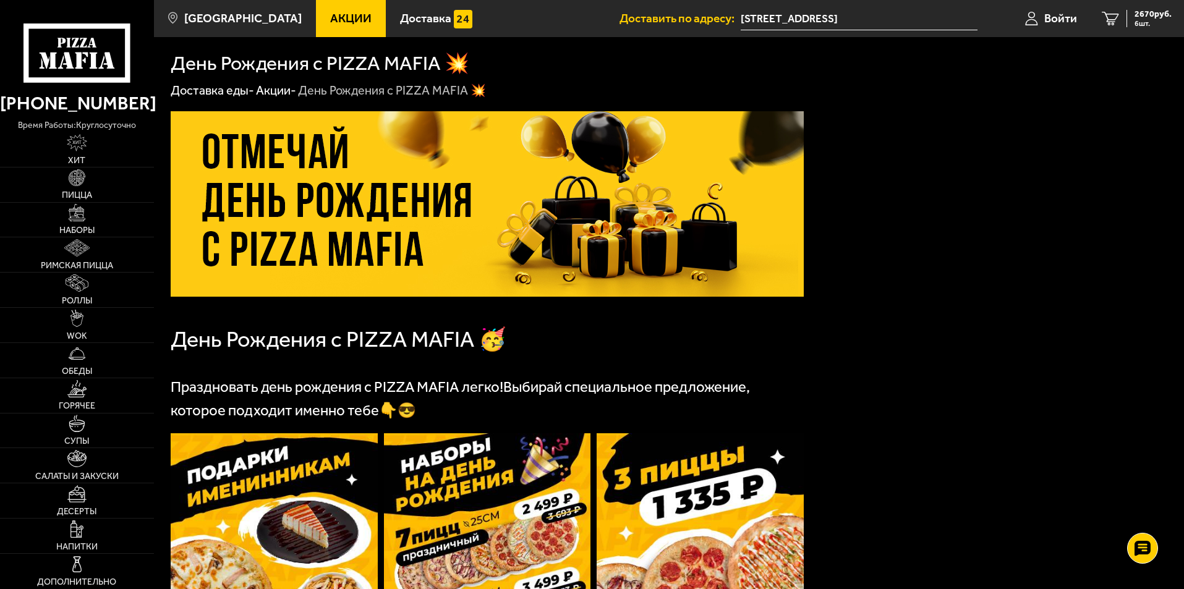
click at [561, 217] on img at bounding box center [487, 204] width 633 height 186
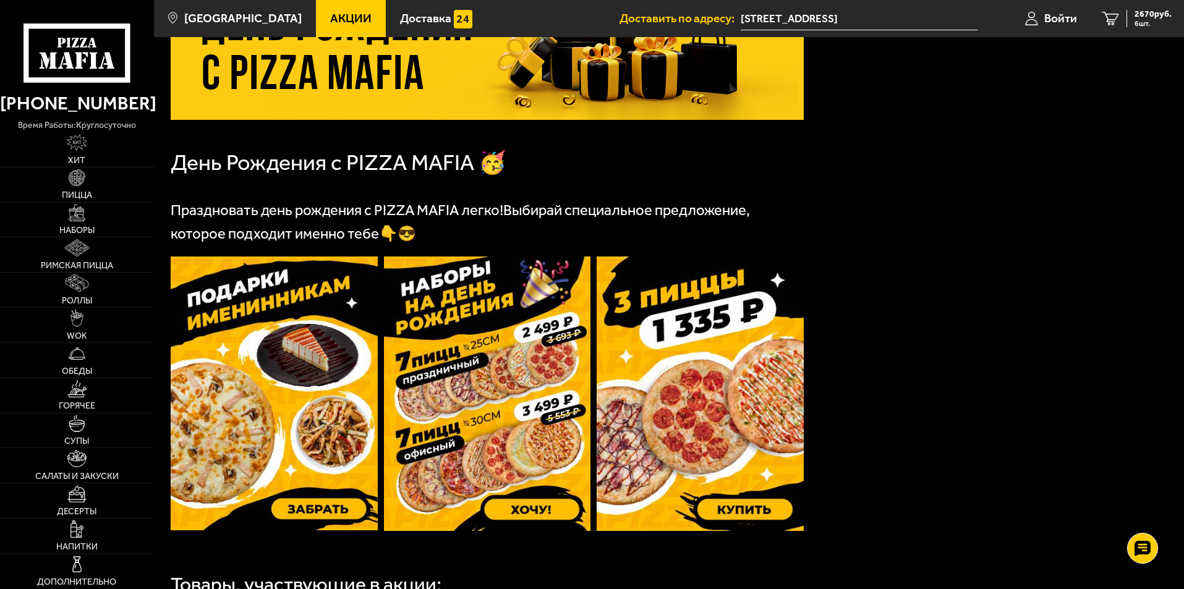
scroll to position [309, 0]
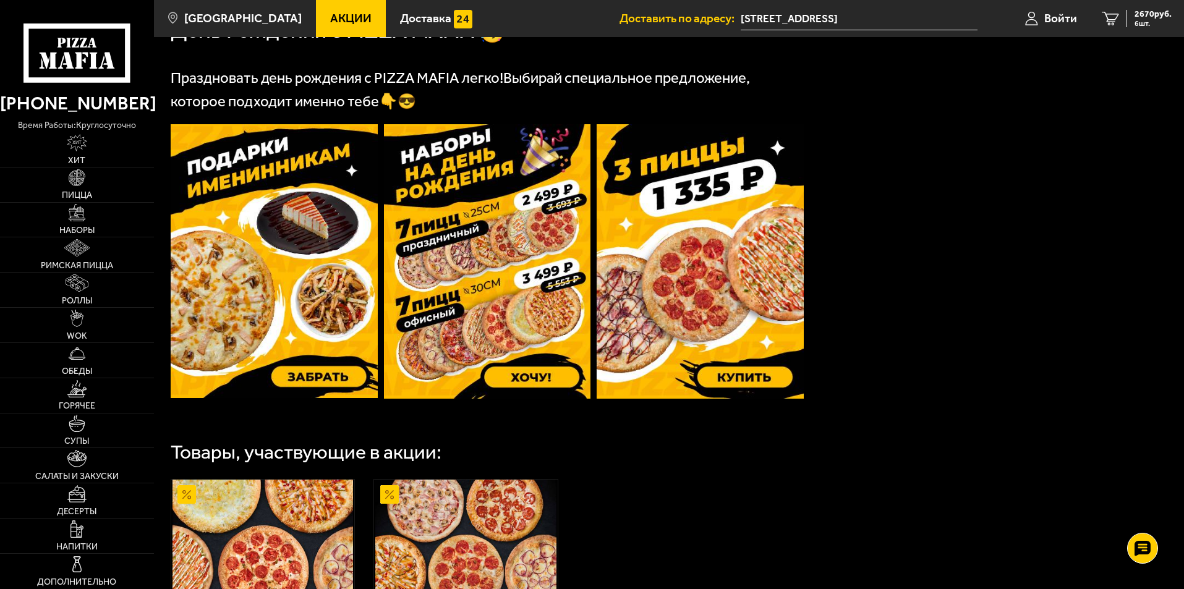
click at [527, 377] on img at bounding box center [487, 261] width 207 height 275
click at [1048, 19] on span "Войти" at bounding box center [1060, 18] width 33 height 12
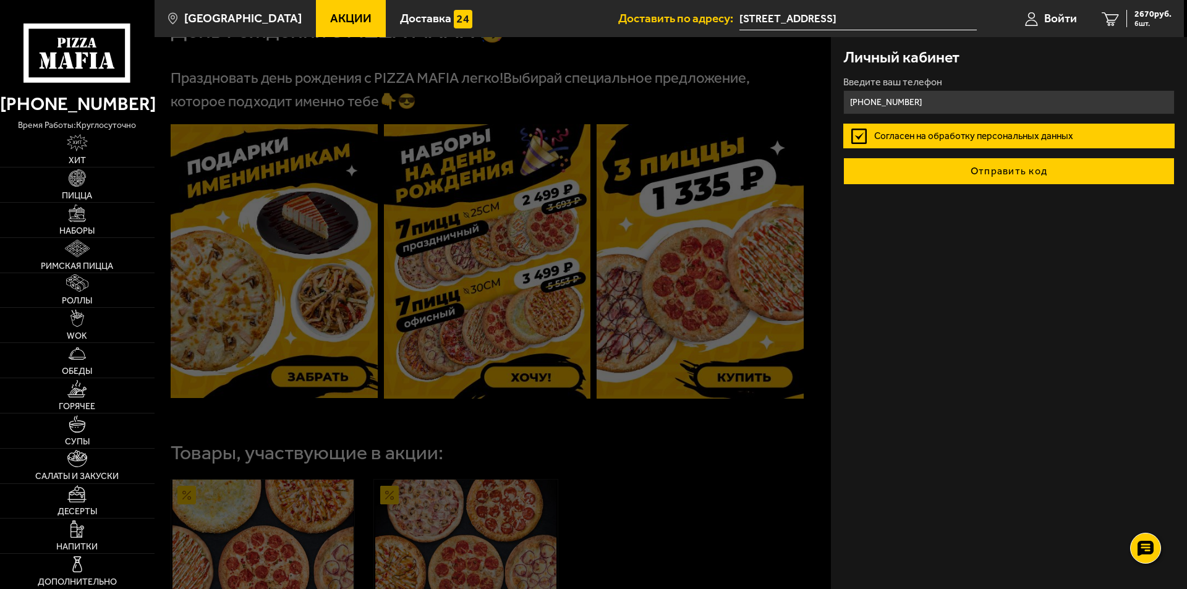
type input "[PHONE_NUMBER]"
click at [1006, 171] on button "Отправить код" at bounding box center [1009, 171] width 331 height 27
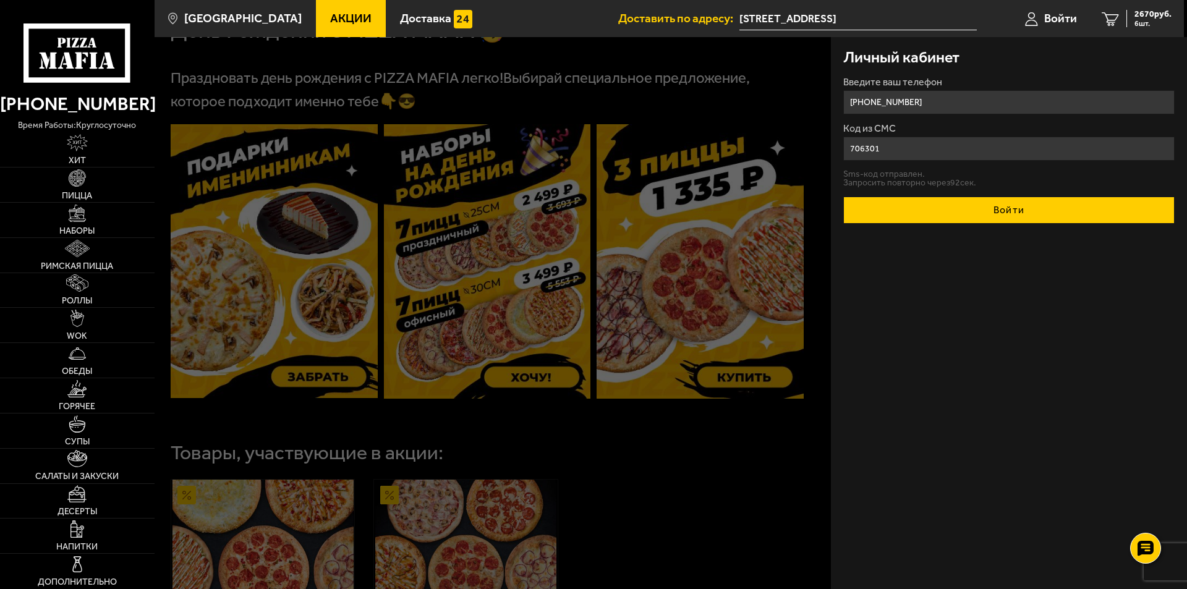
type input "706301"
click at [1015, 207] on button "Войти" at bounding box center [1009, 210] width 331 height 27
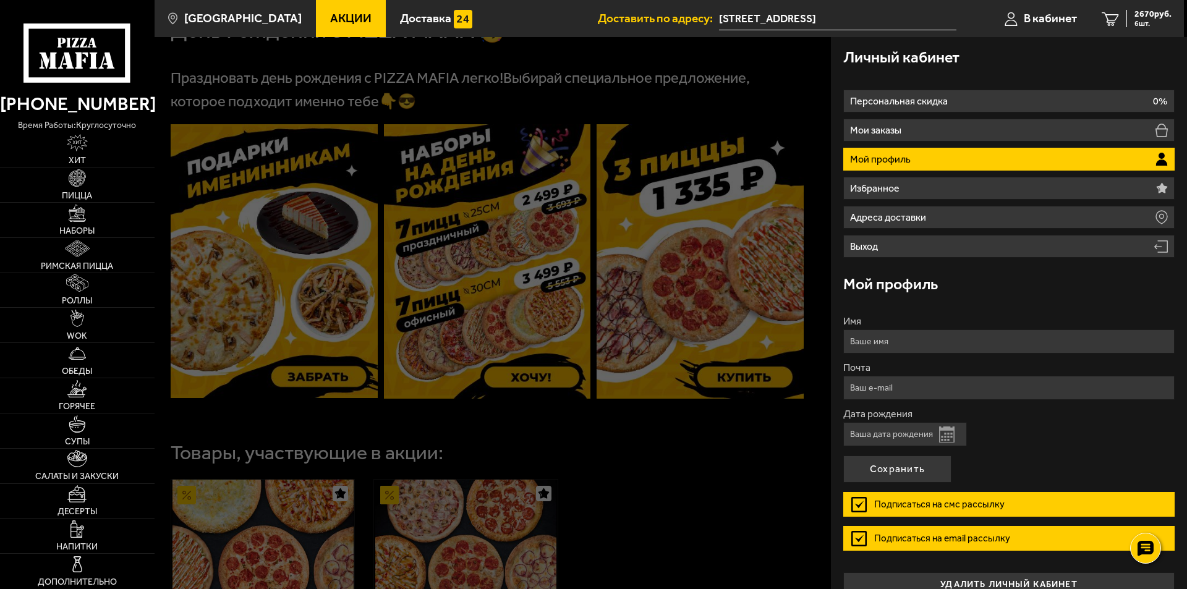
click at [904, 334] on input "Имя" at bounding box center [1009, 342] width 331 height 24
type input "[PERSON_NAME]"
click at [897, 387] on input "Почта" at bounding box center [1009, 388] width 331 height 24
type input "[EMAIL_ADDRESS][DOMAIN_NAME]"
click at [947, 434] on button "Открыть календарь" at bounding box center [946, 435] width 15 height 16
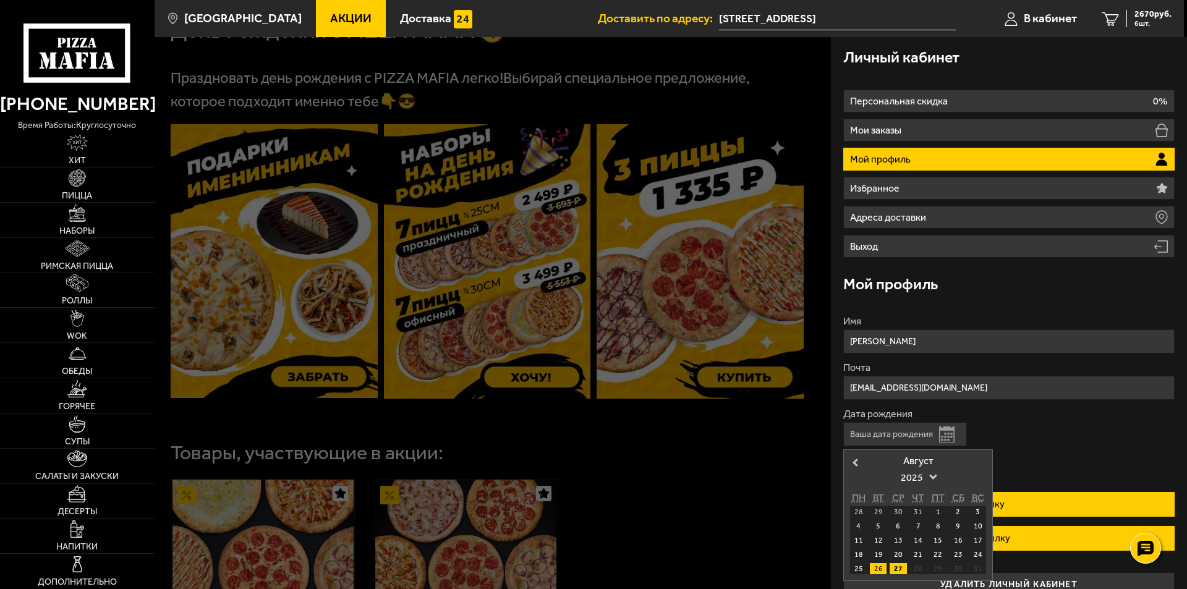
click at [880, 568] on div "26" at bounding box center [878, 568] width 17 height 11
type input "[DATE]"
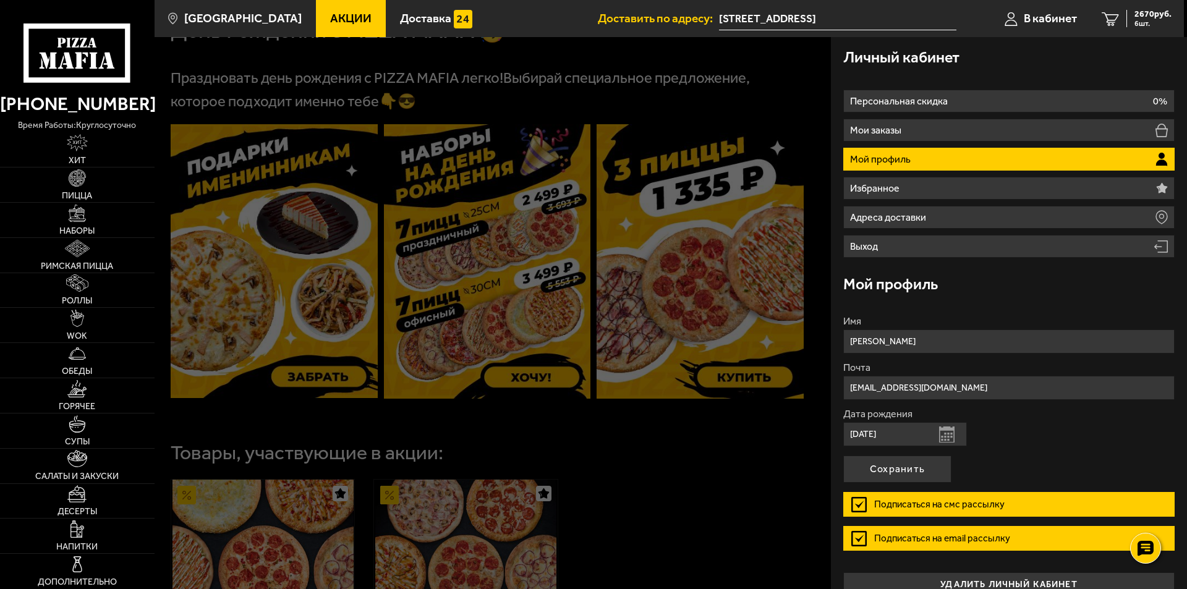
click at [857, 503] on label "Подписаться на смс рассылку" at bounding box center [1009, 504] width 331 height 25
click at [0, 0] on input "Подписаться на смс рассылку" at bounding box center [0, 0] width 0 height 0
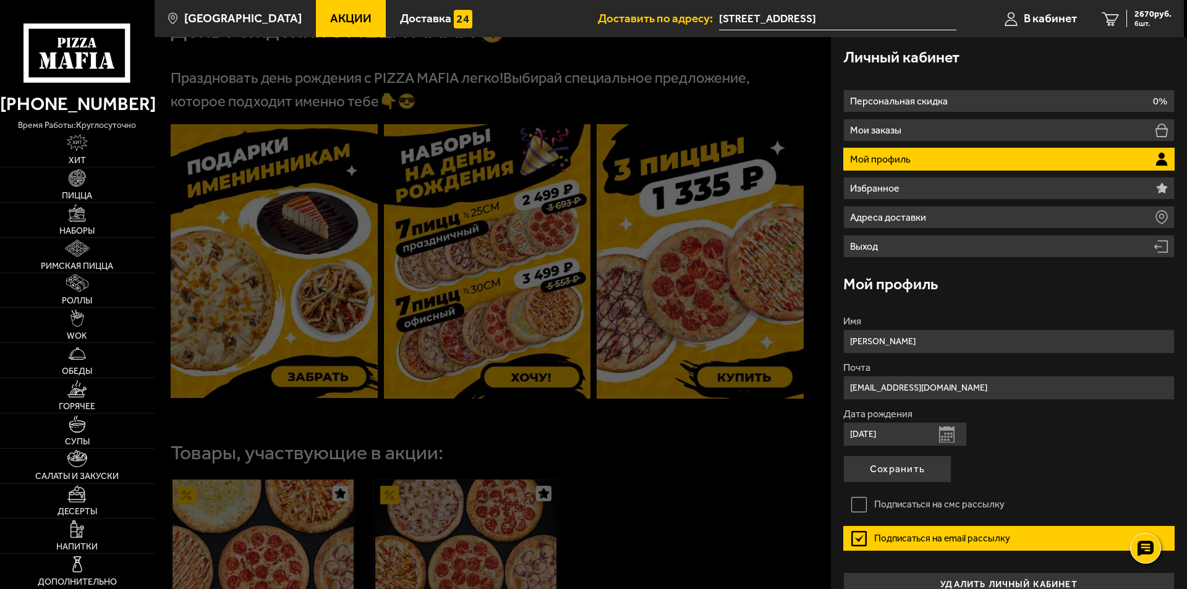
click at [862, 537] on label "Подписаться на email рассылку" at bounding box center [1009, 538] width 331 height 25
click at [0, 0] on input "Подписаться на email рассылку" at bounding box center [0, 0] width 0 height 0
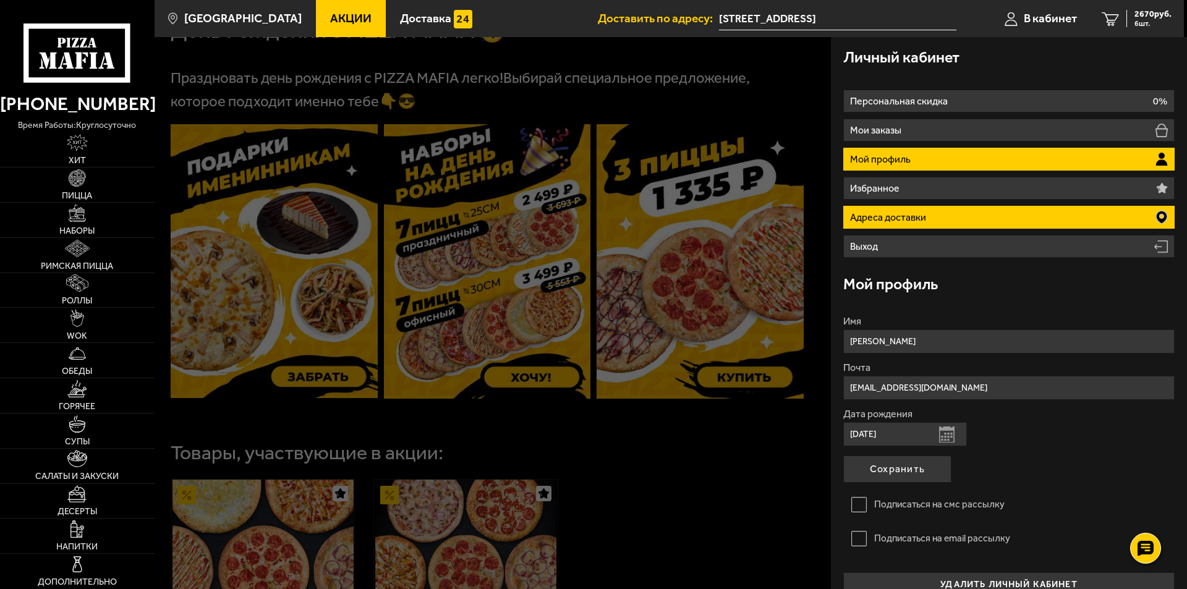
click at [934, 212] on li "Адреса доставки" at bounding box center [1009, 217] width 331 height 23
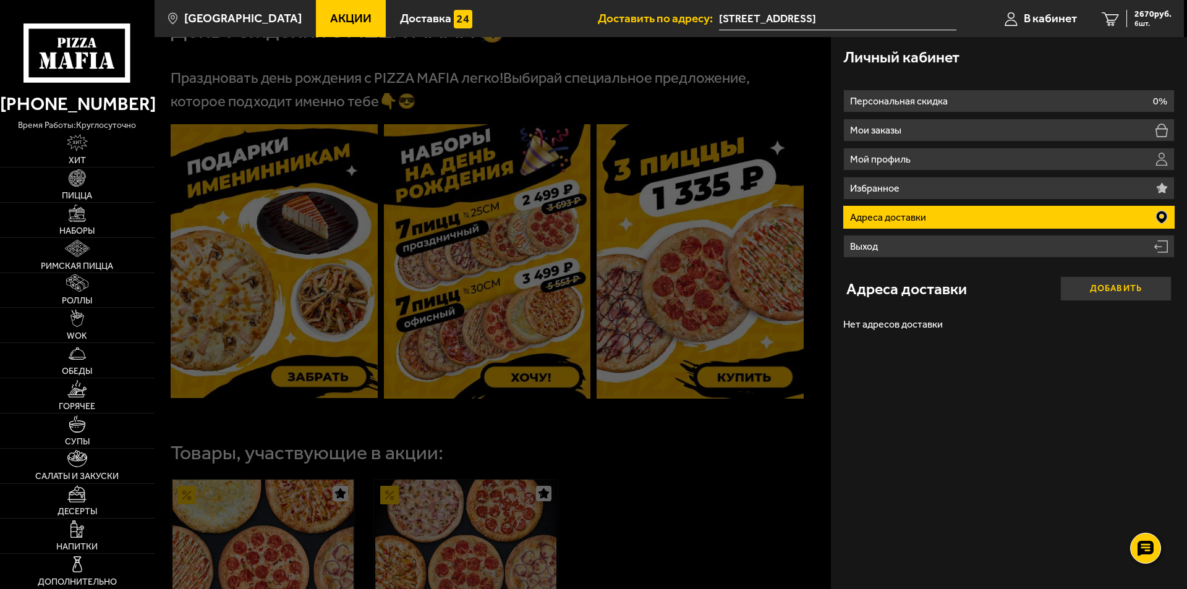
click at [1142, 299] on button "Добавить" at bounding box center [1116, 288] width 111 height 25
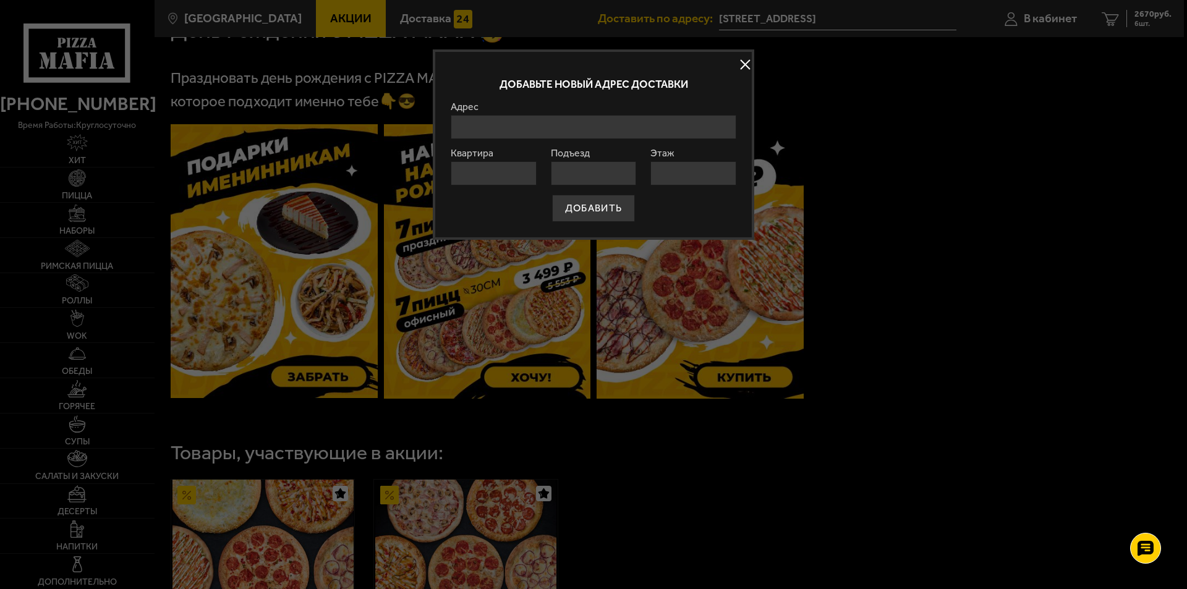
click at [525, 127] on input "Адрес" at bounding box center [594, 127] width 286 height 24
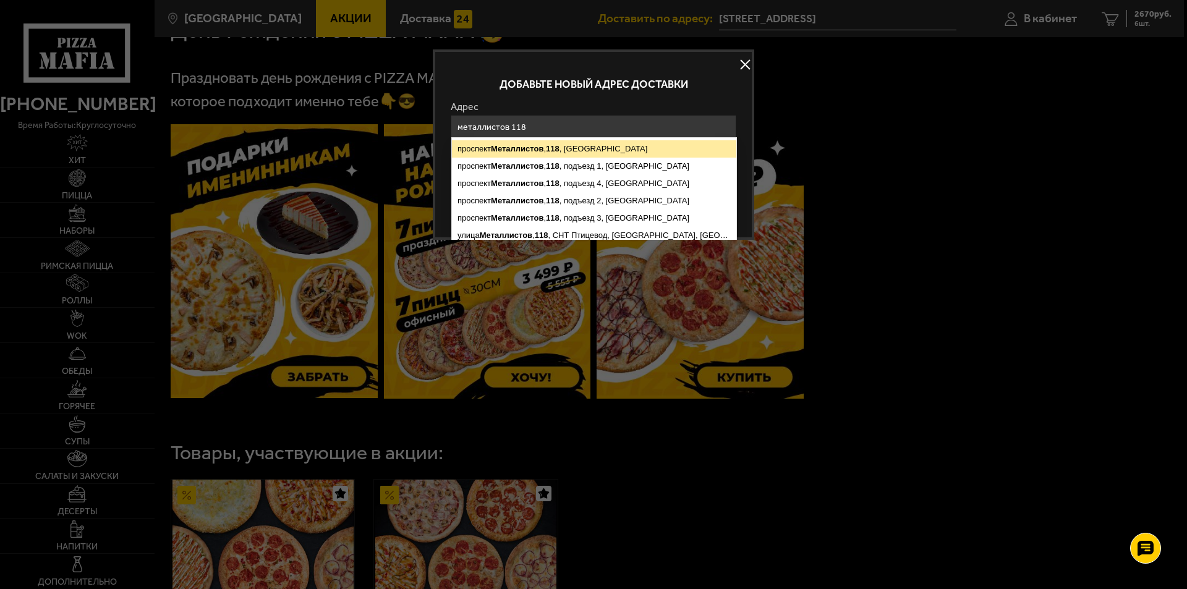
click at [553, 149] on ymaps "118" at bounding box center [553, 148] width 14 height 9
type input "[STREET_ADDRESS]"
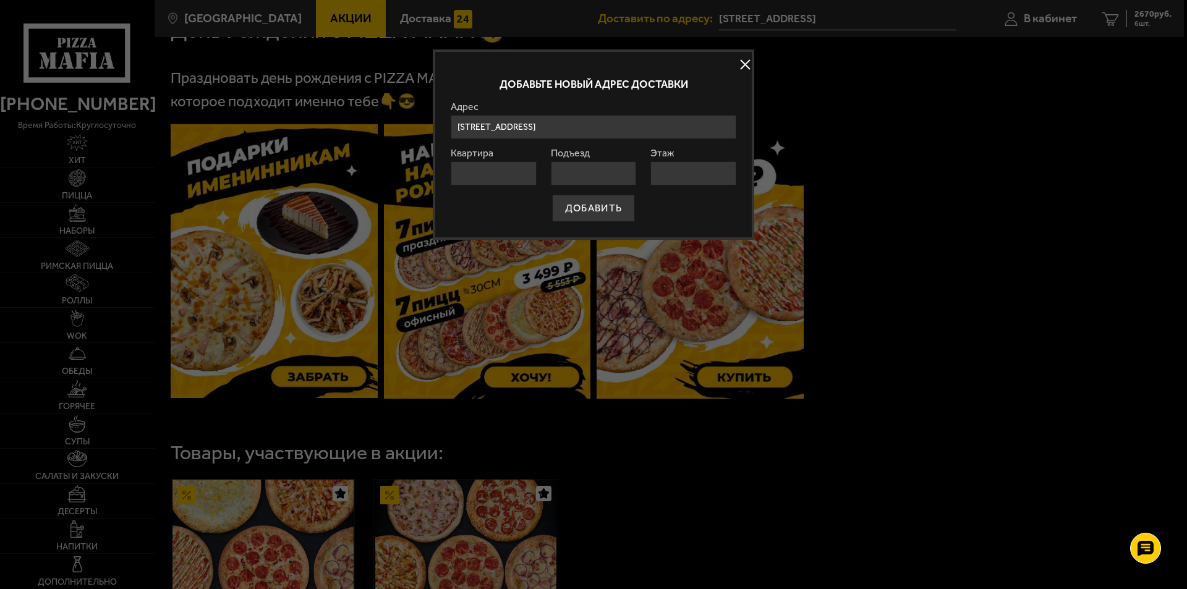
click at [472, 179] on input "Квартира" at bounding box center [494, 173] width 86 height 24
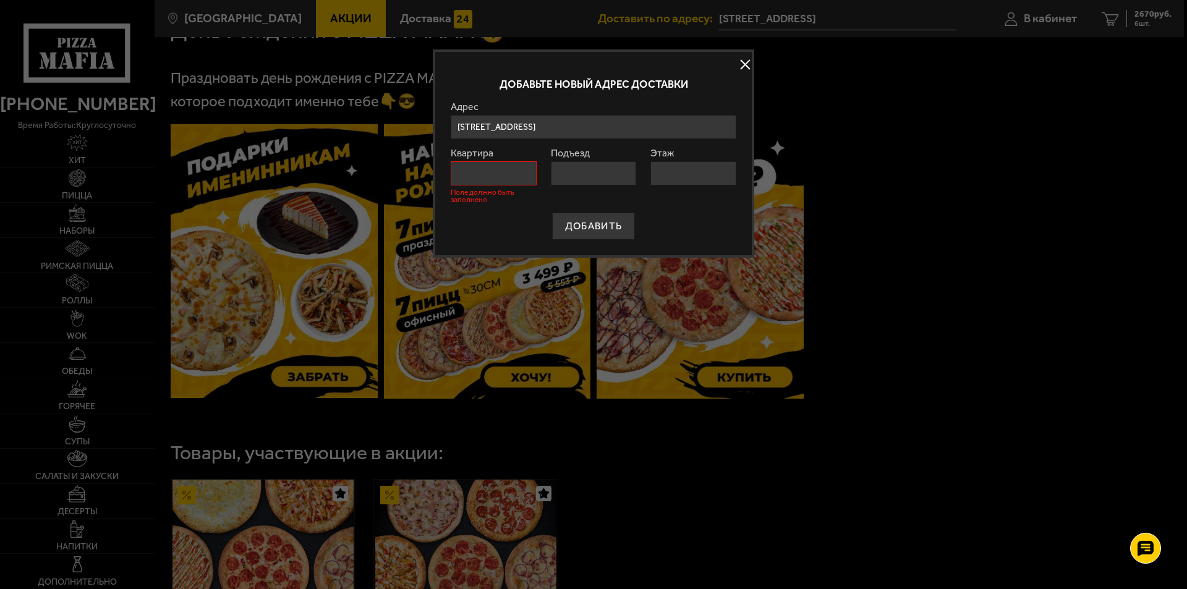
click at [672, 174] on input "Этаж" at bounding box center [694, 173] width 86 height 24
type input "1"
click at [494, 171] on input "Квартира" at bounding box center [494, 173] width 86 height 24
click at [577, 175] on input "Подъезд" at bounding box center [594, 173] width 86 height 24
type input "2"
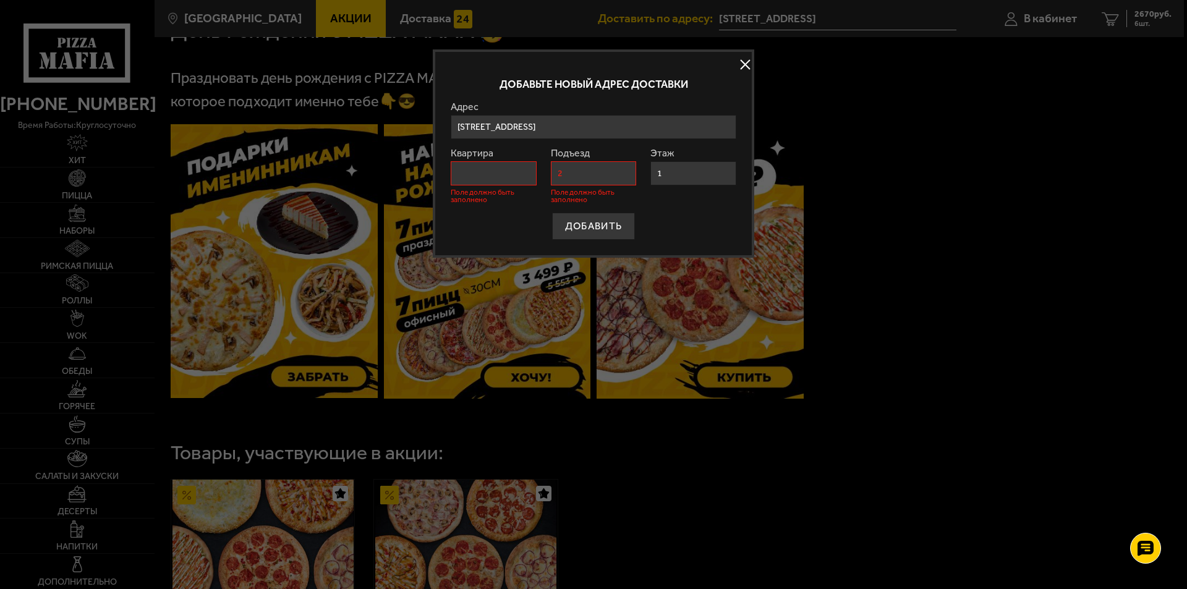
click at [474, 172] on input "Квартира" at bounding box center [494, 173] width 86 height 24
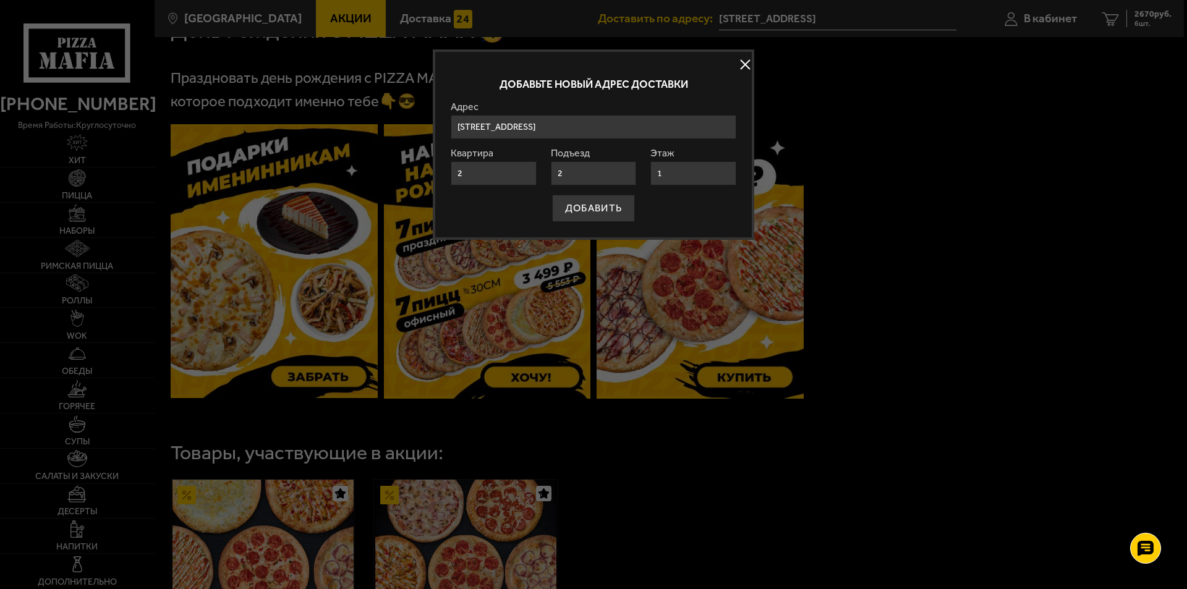
drag, startPoint x: 476, startPoint y: 176, endPoint x: 439, endPoint y: 174, distance: 37.2
click at [439, 174] on div "Добавьте новый адрес доставки [GEOGRAPHIC_DATA][STREET_ADDRESS] , [GEOGRAPHIC_D…" at bounding box center [594, 144] width 322 height 190
type input "1"
click at [592, 207] on button "ДОБАВИТЬ" at bounding box center [593, 208] width 83 height 27
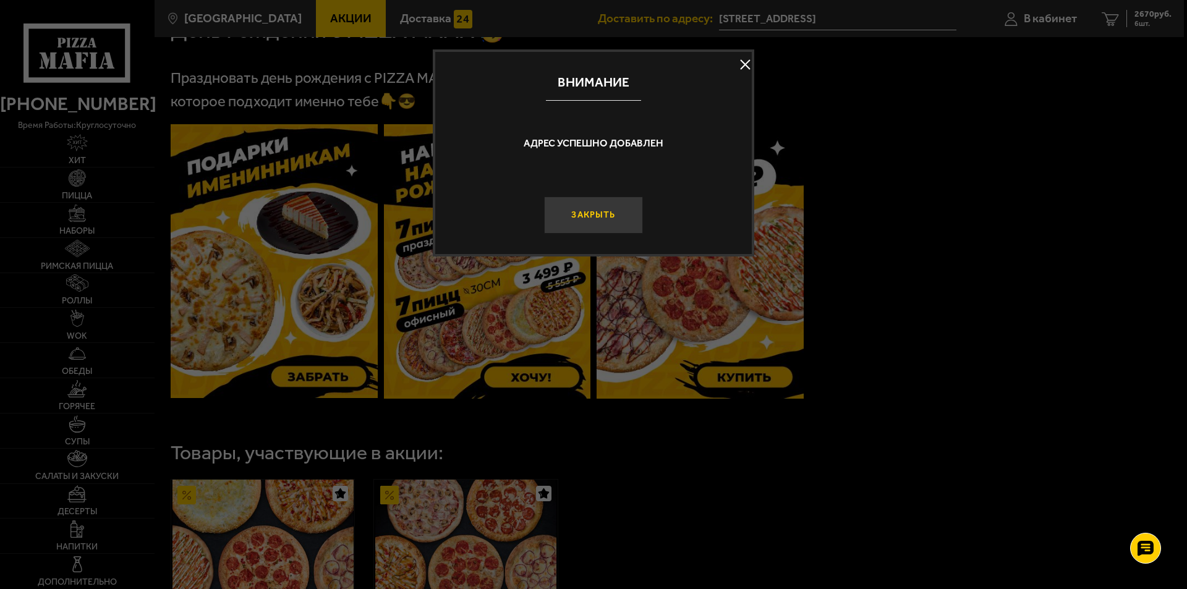
click at [589, 212] on button "Закрыть" at bounding box center [593, 215] width 99 height 37
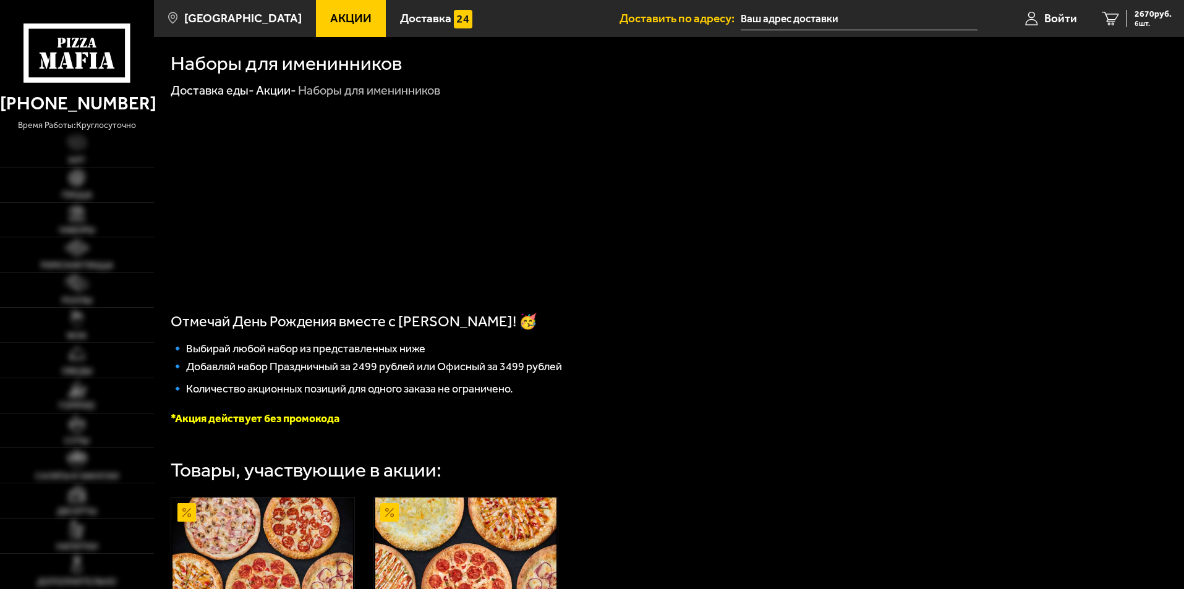
type input "[STREET_ADDRESS]"
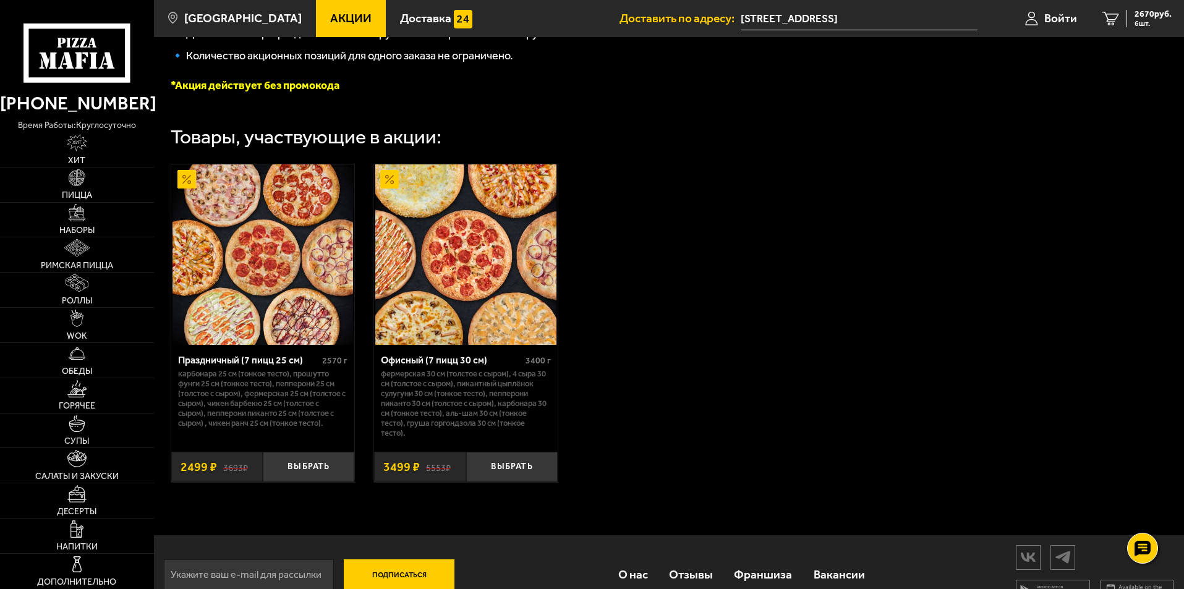
scroll to position [364, 0]
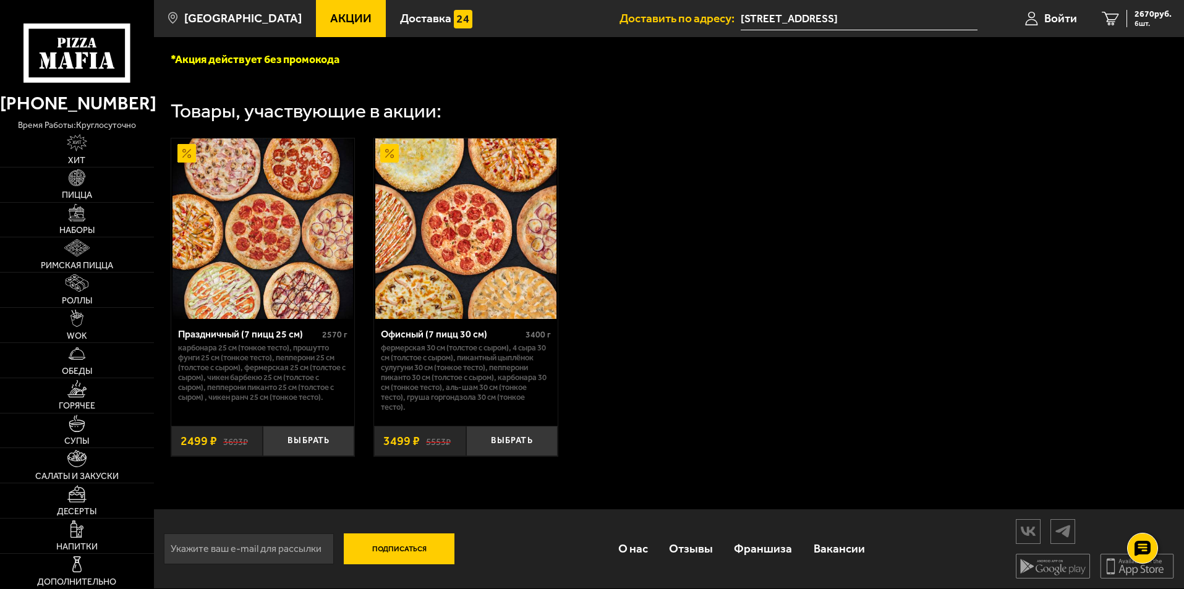
click at [262, 224] on img at bounding box center [263, 229] width 181 height 181
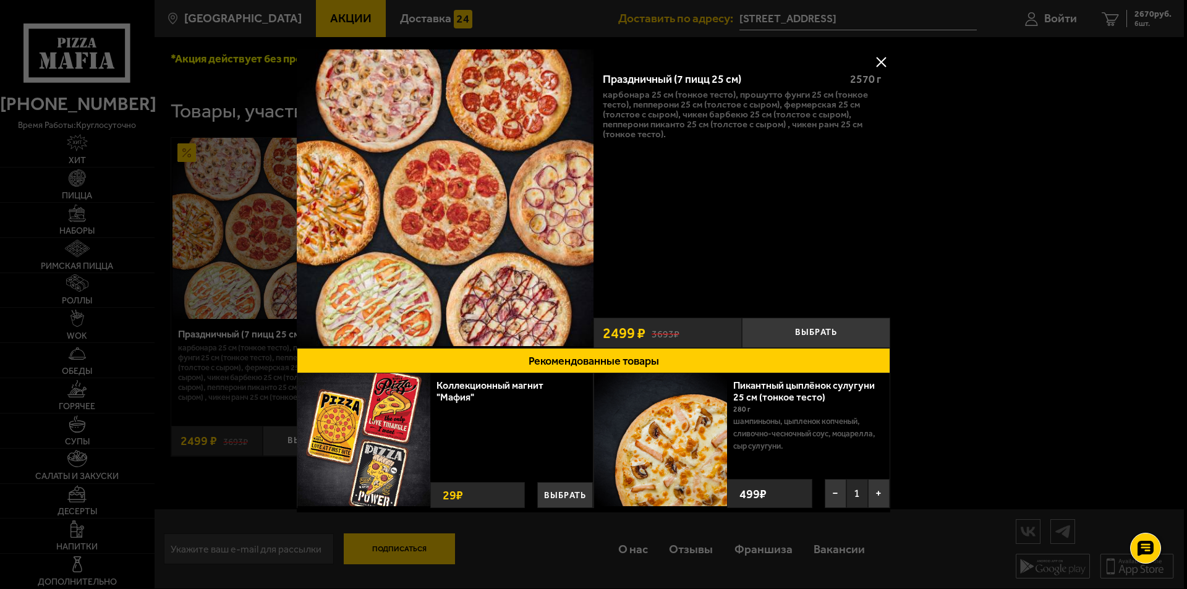
click at [887, 61] on button at bounding box center [881, 62] width 19 height 19
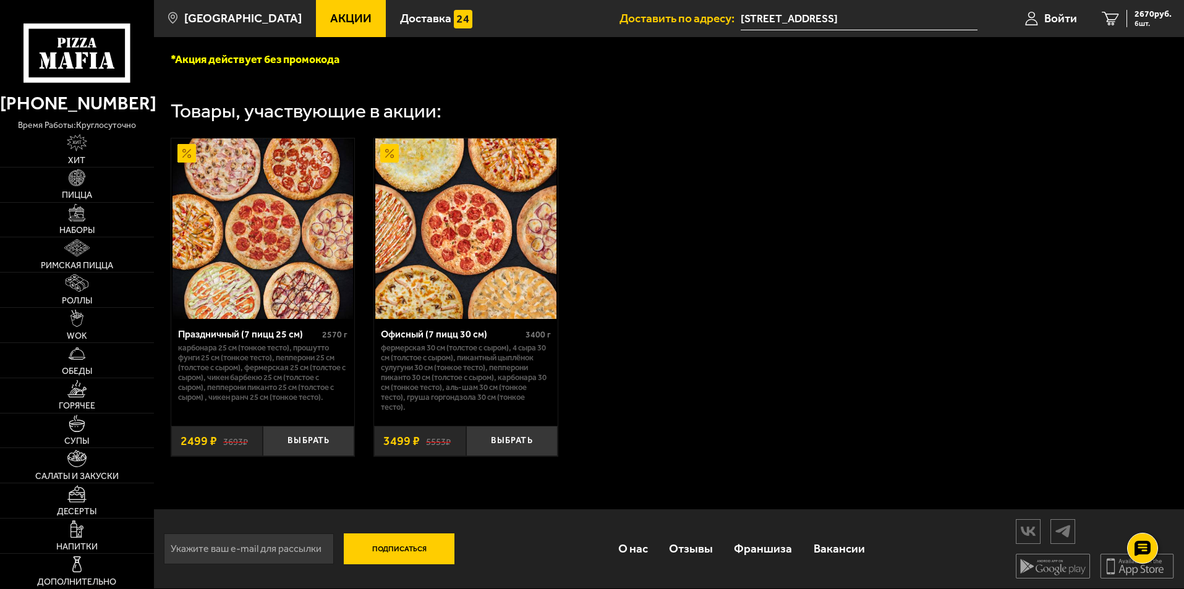
click at [484, 214] on img at bounding box center [465, 229] width 181 height 181
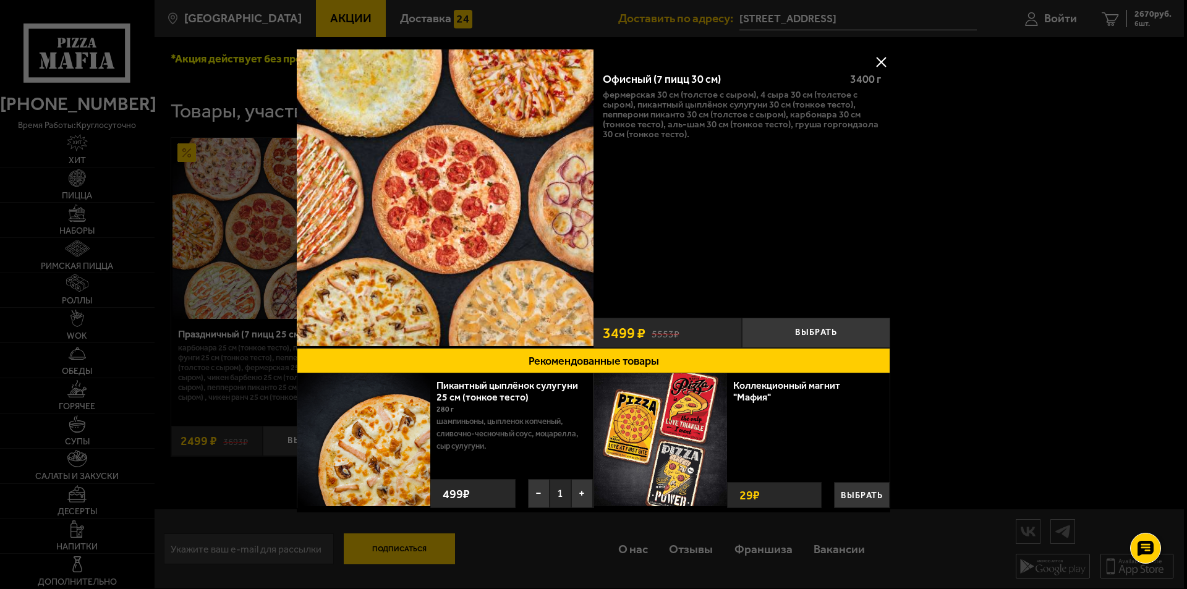
click at [885, 61] on button at bounding box center [881, 62] width 19 height 19
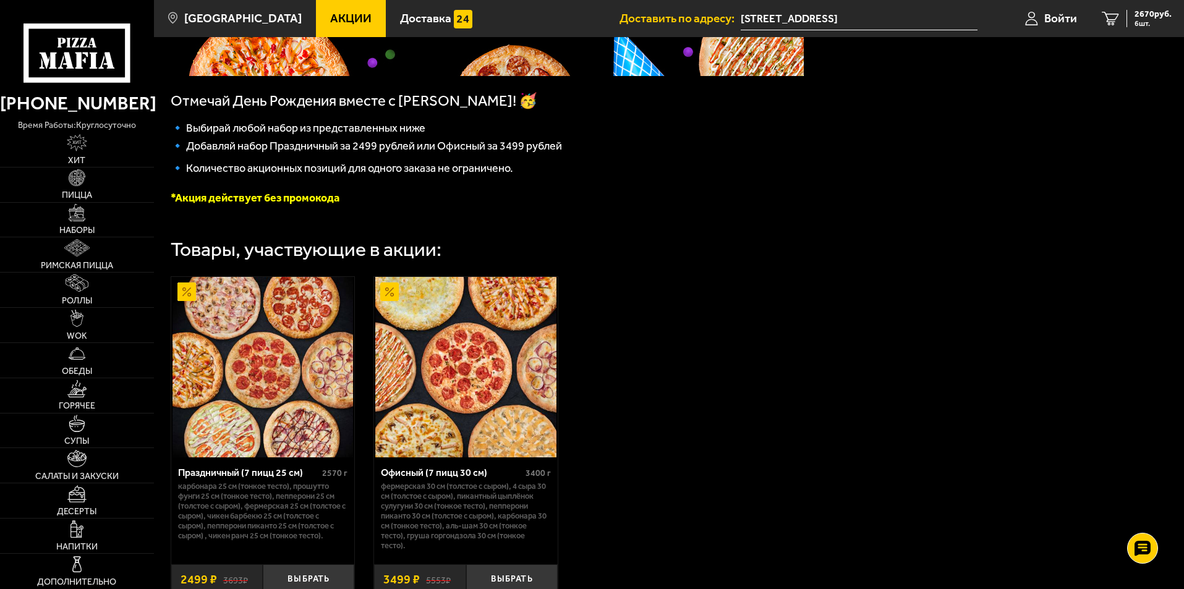
scroll to position [0, 0]
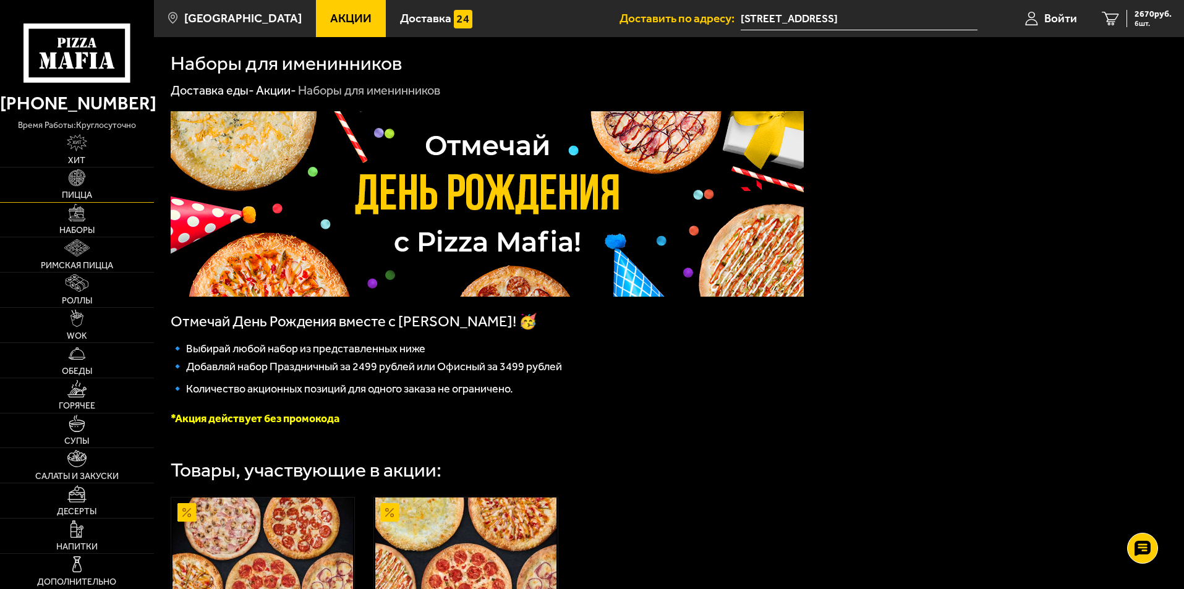
click at [80, 192] on span "Пицца" at bounding box center [77, 195] width 30 height 9
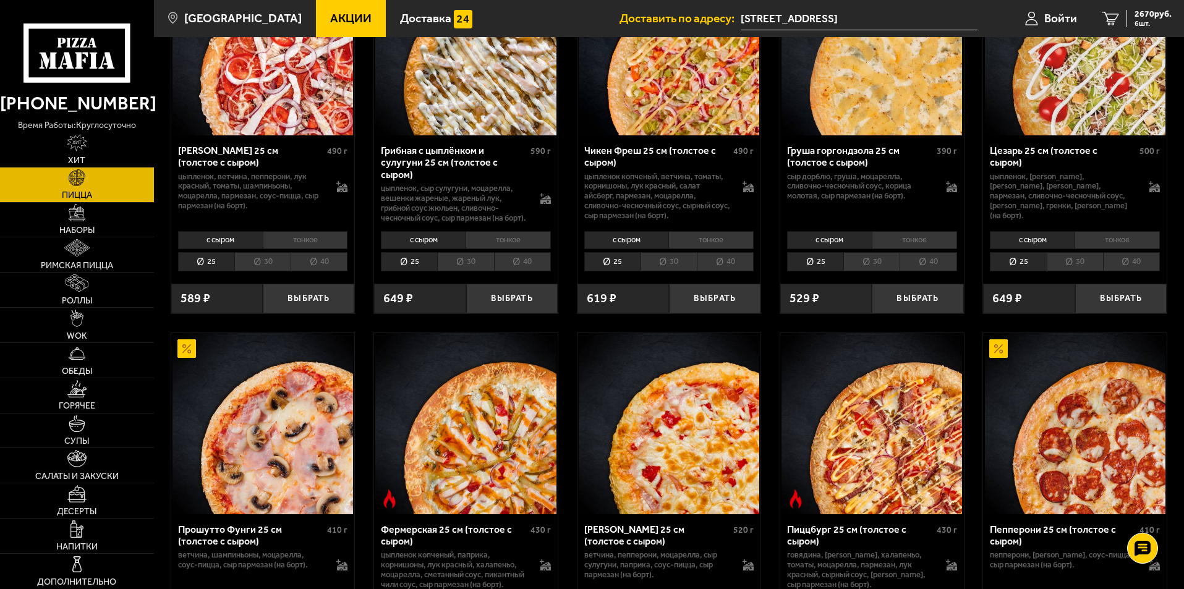
scroll to position [495, 0]
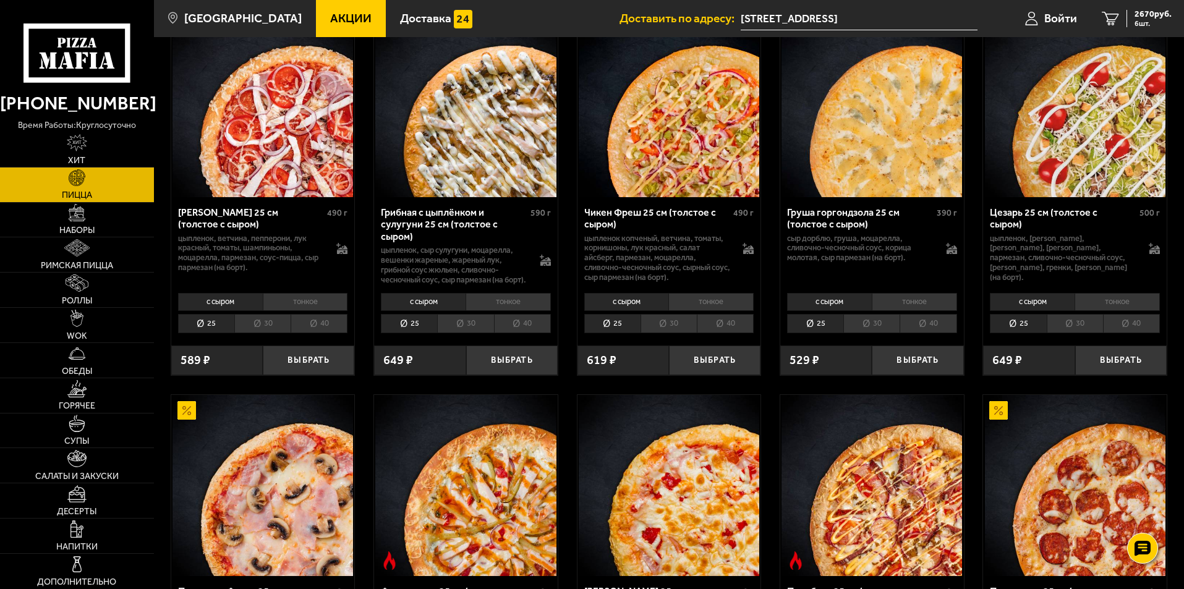
click at [884, 140] on img at bounding box center [872, 107] width 181 height 181
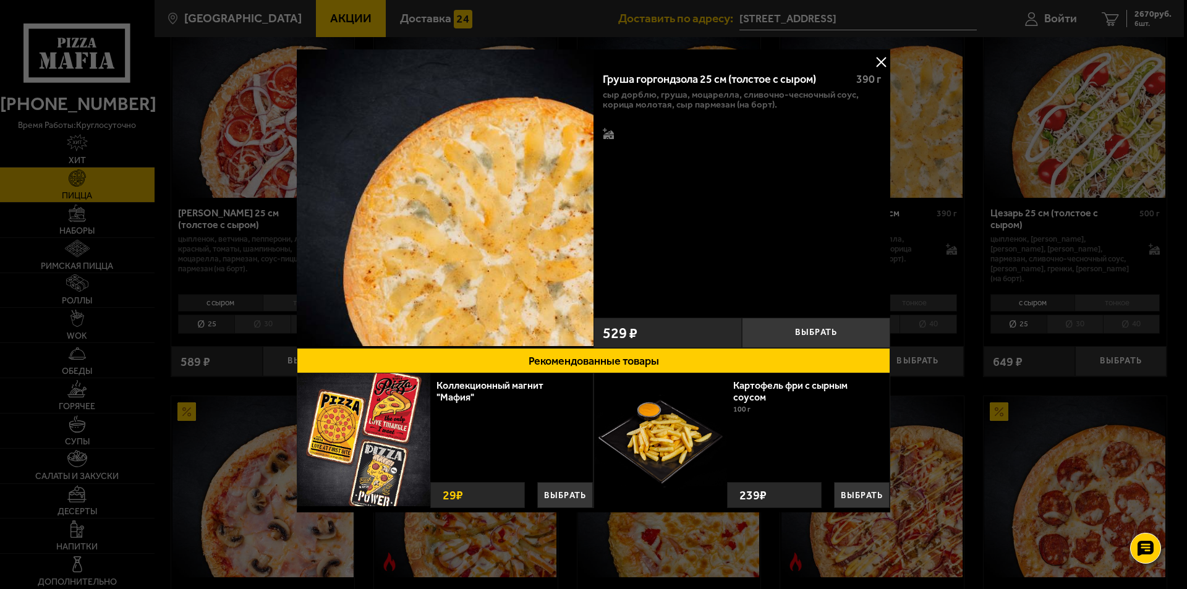
click at [882, 61] on button at bounding box center [881, 62] width 19 height 19
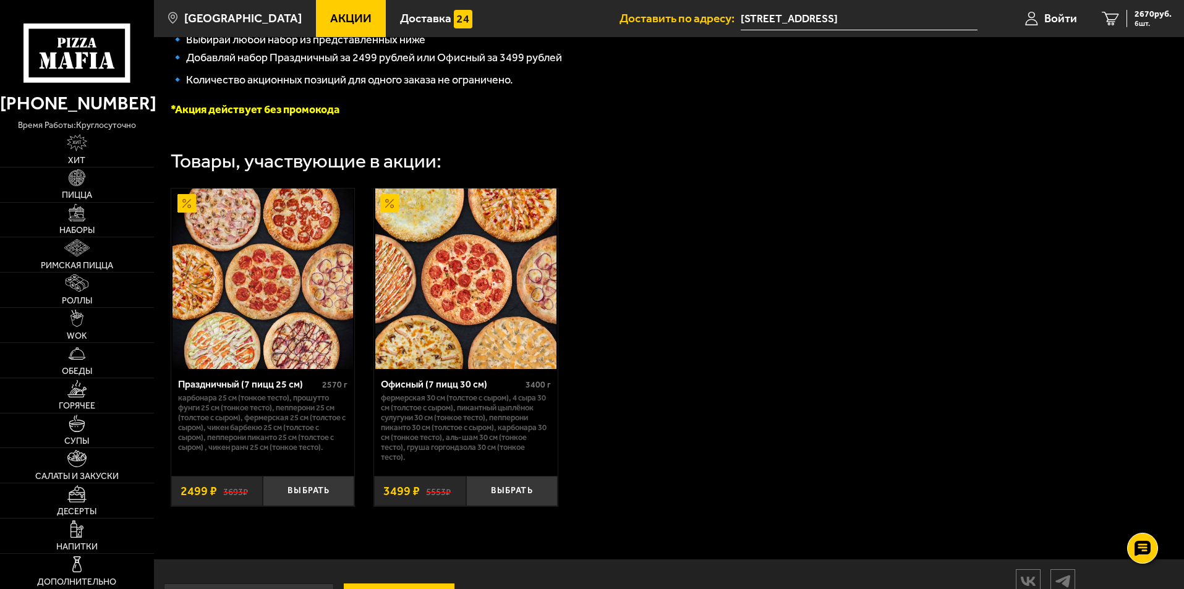
scroll to position [364, 0]
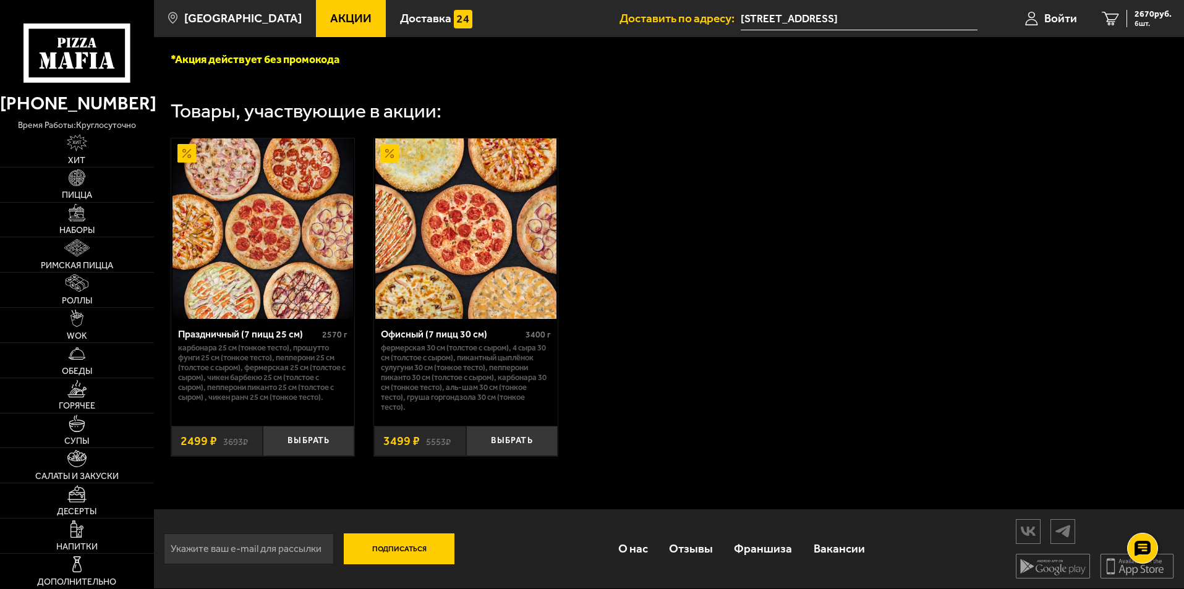
click at [485, 186] on img at bounding box center [465, 229] width 181 height 181
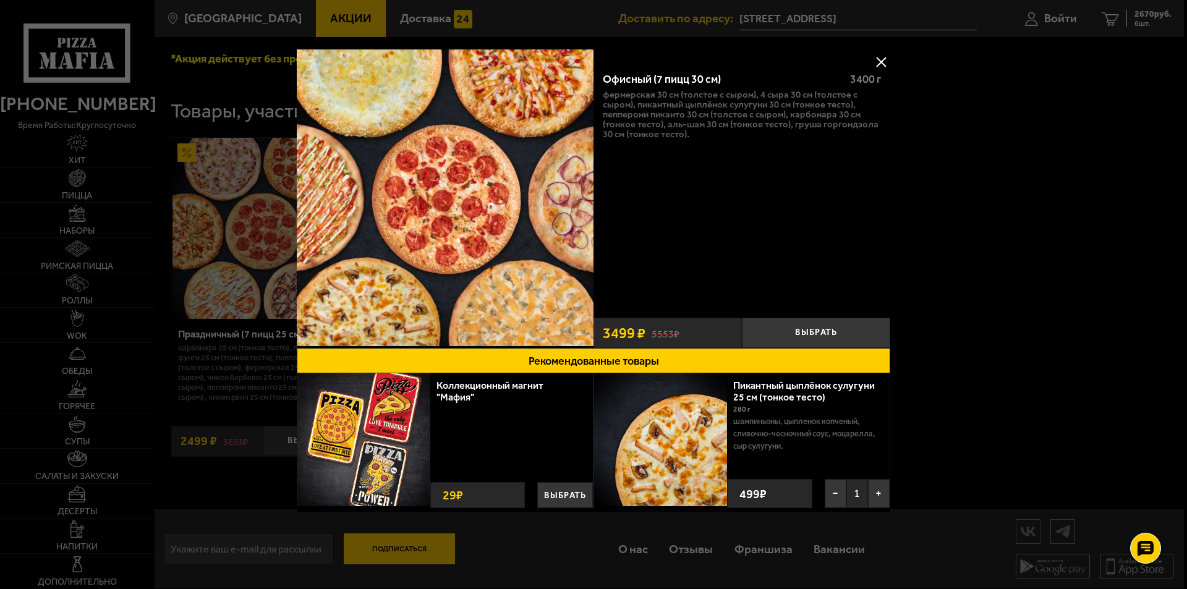
click at [883, 62] on button at bounding box center [881, 62] width 19 height 19
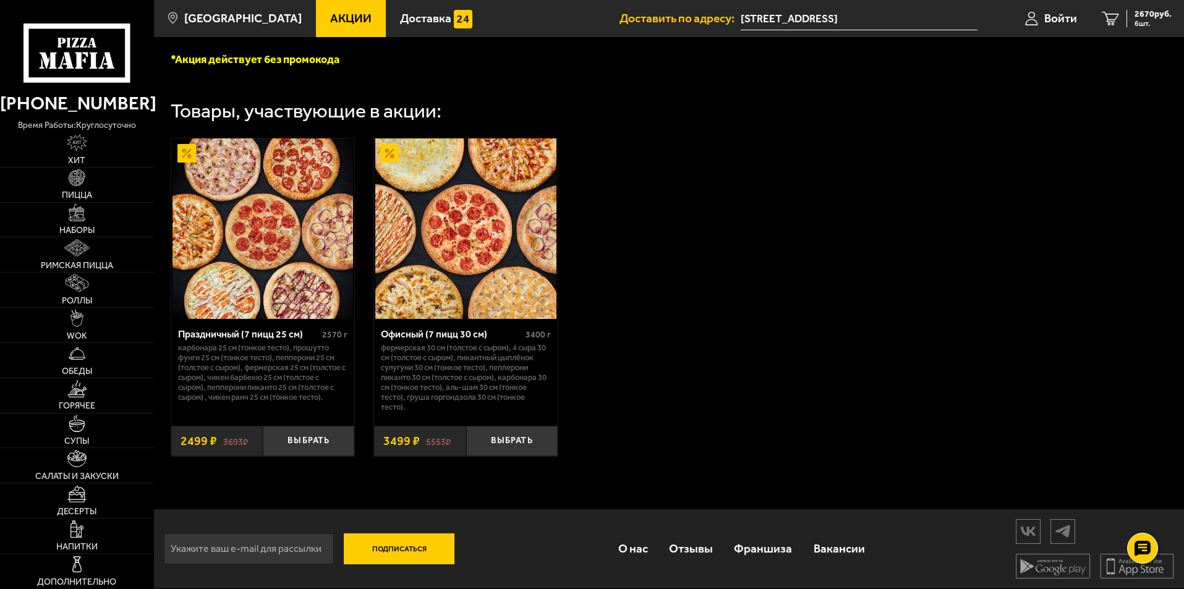
click at [273, 220] on img at bounding box center [263, 229] width 181 height 181
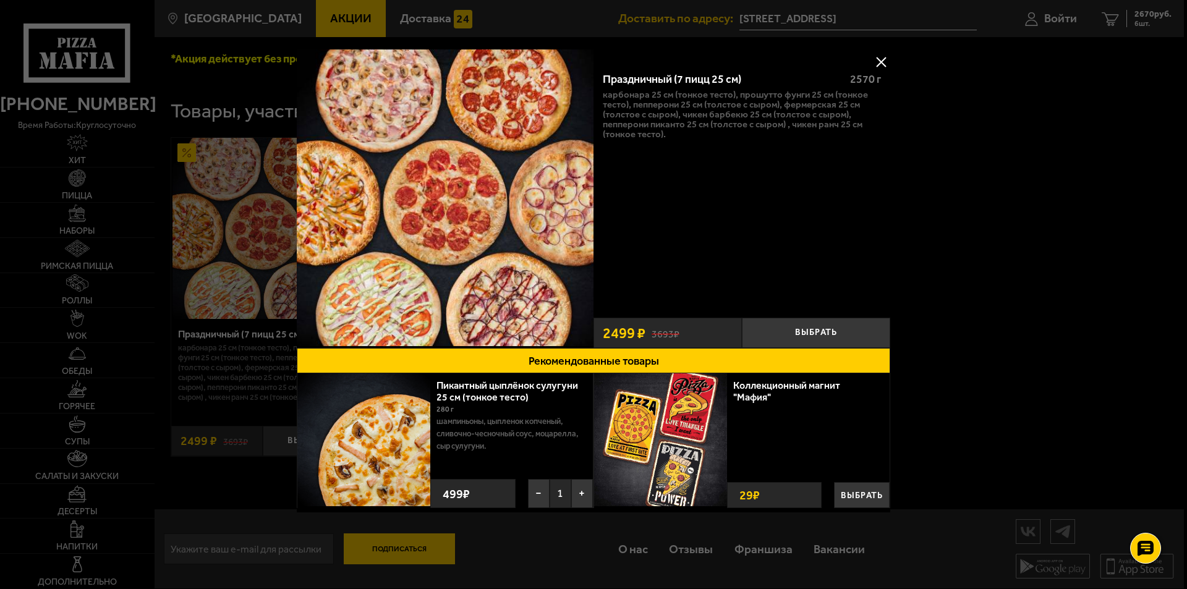
click at [887, 60] on button at bounding box center [881, 62] width 19 height 19
